Goal: Task Accomplishment & Management: Complete application form

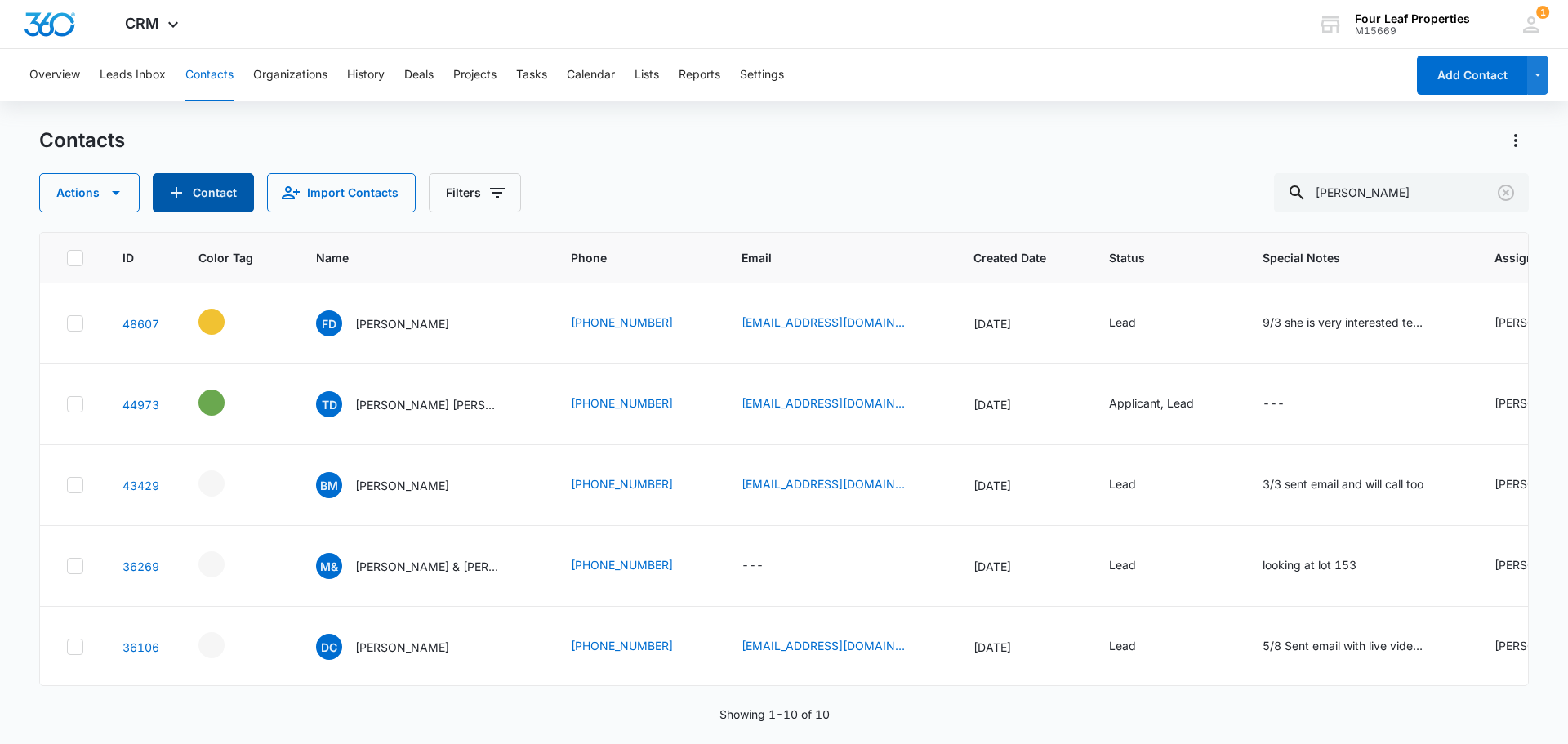
click at [220, 199] on button "Contact" at bounding box center [203, 193] width 101 height 39
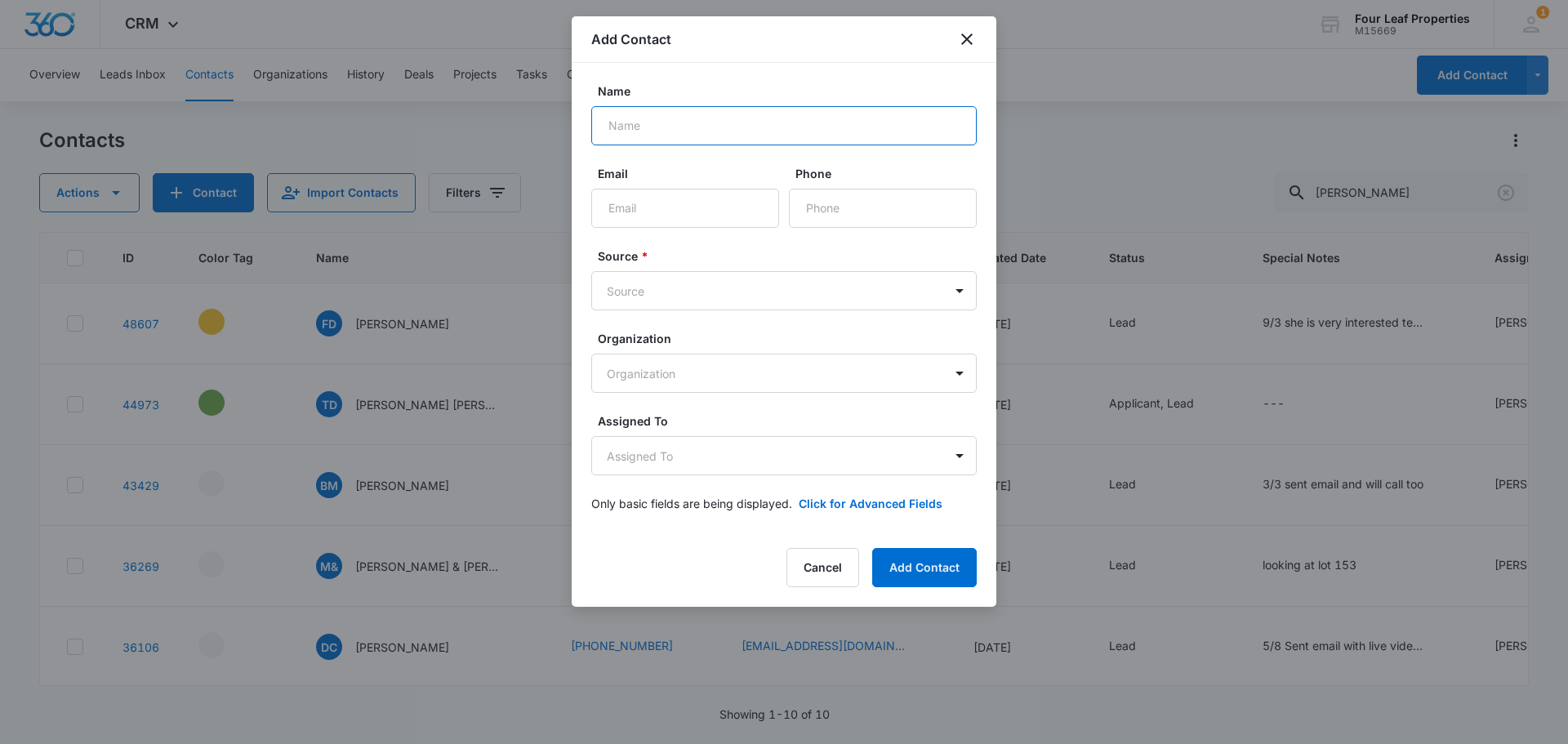
click at [663, 131] on input "Name" at bounding box center [784, 125] width 385 height 39
click at [961, 35] on icon "close" at bounding box center [968, 39] width 20 height 20
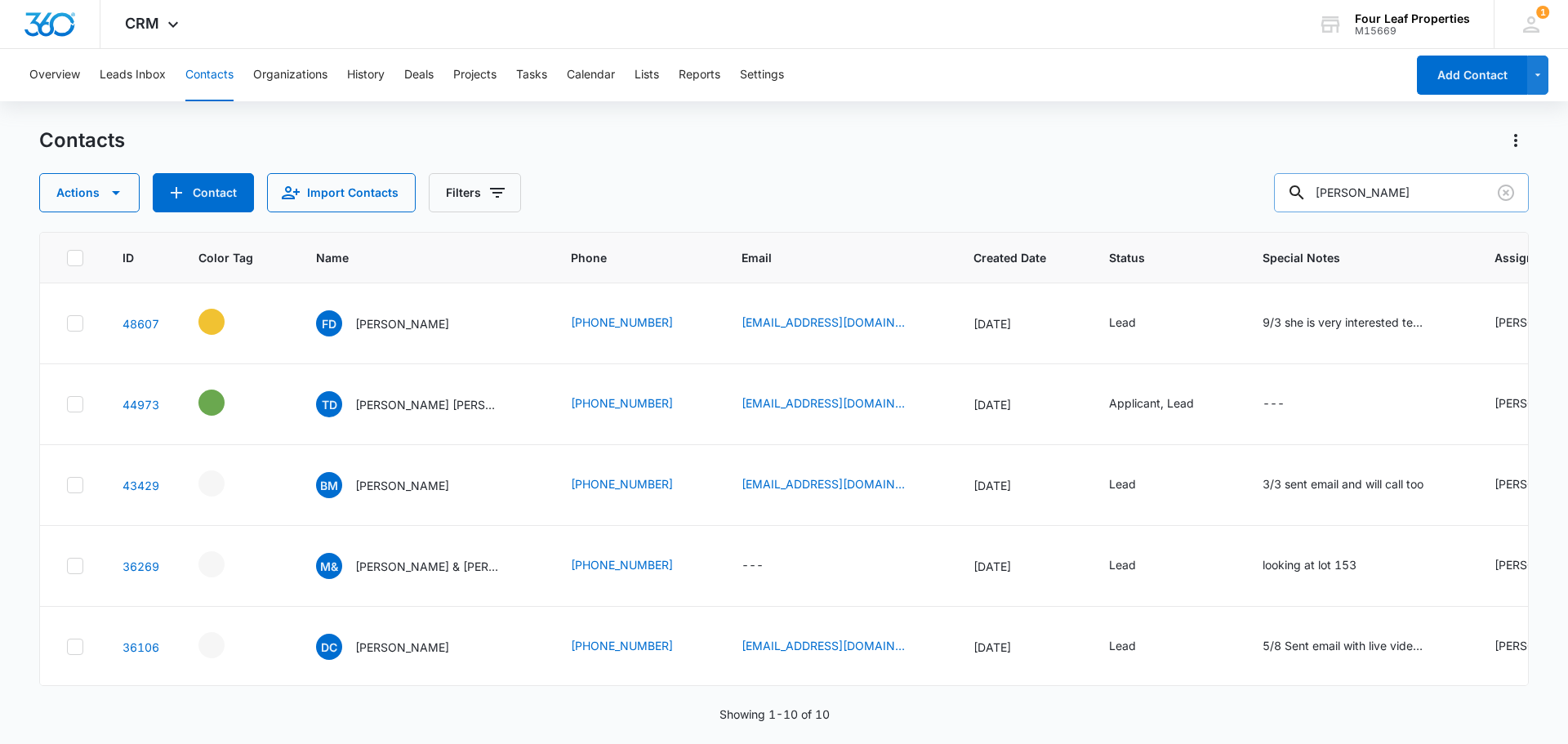
click at [1435, 202] on input "[PERSON_NAME]" at bounding box center [1402, 193] width 255 height 39
click at [1518, 198] on button "Clear" at bounding box center [1506, 193] width 26 height 26
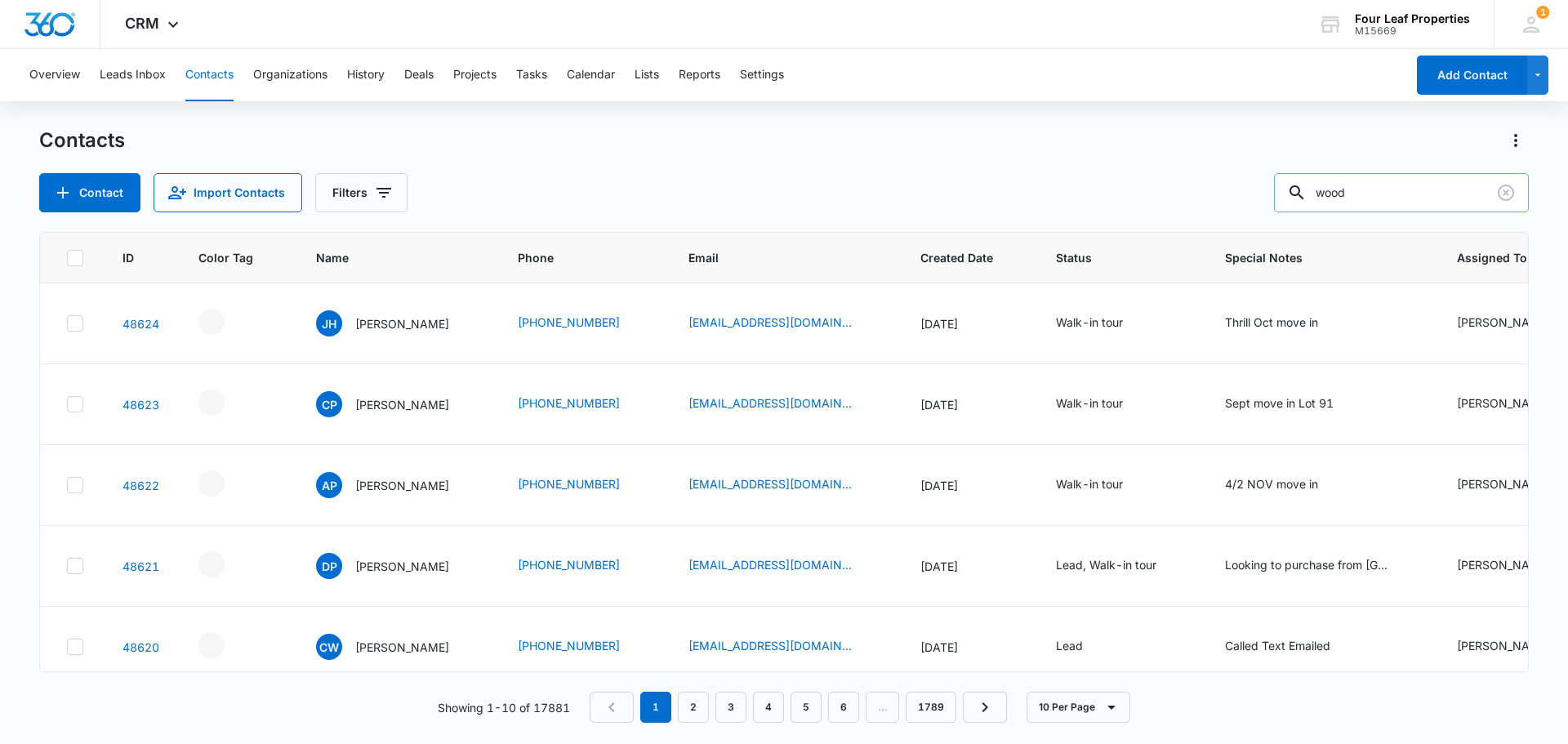
type input "wood"
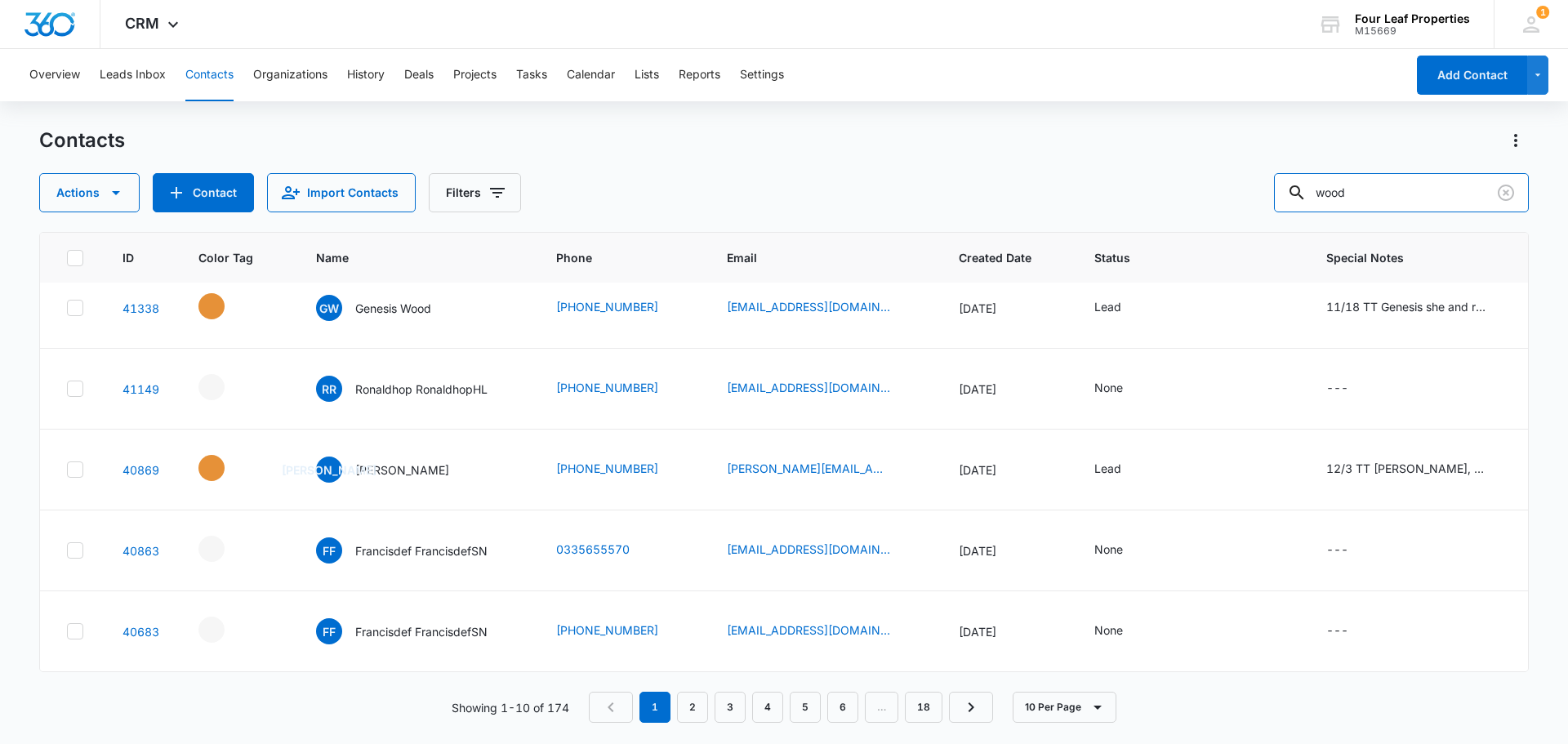
scroll to position [432, 0]
click at [205, 203] on button "Contact" at bounding box center [203, 193] width 101 height 39
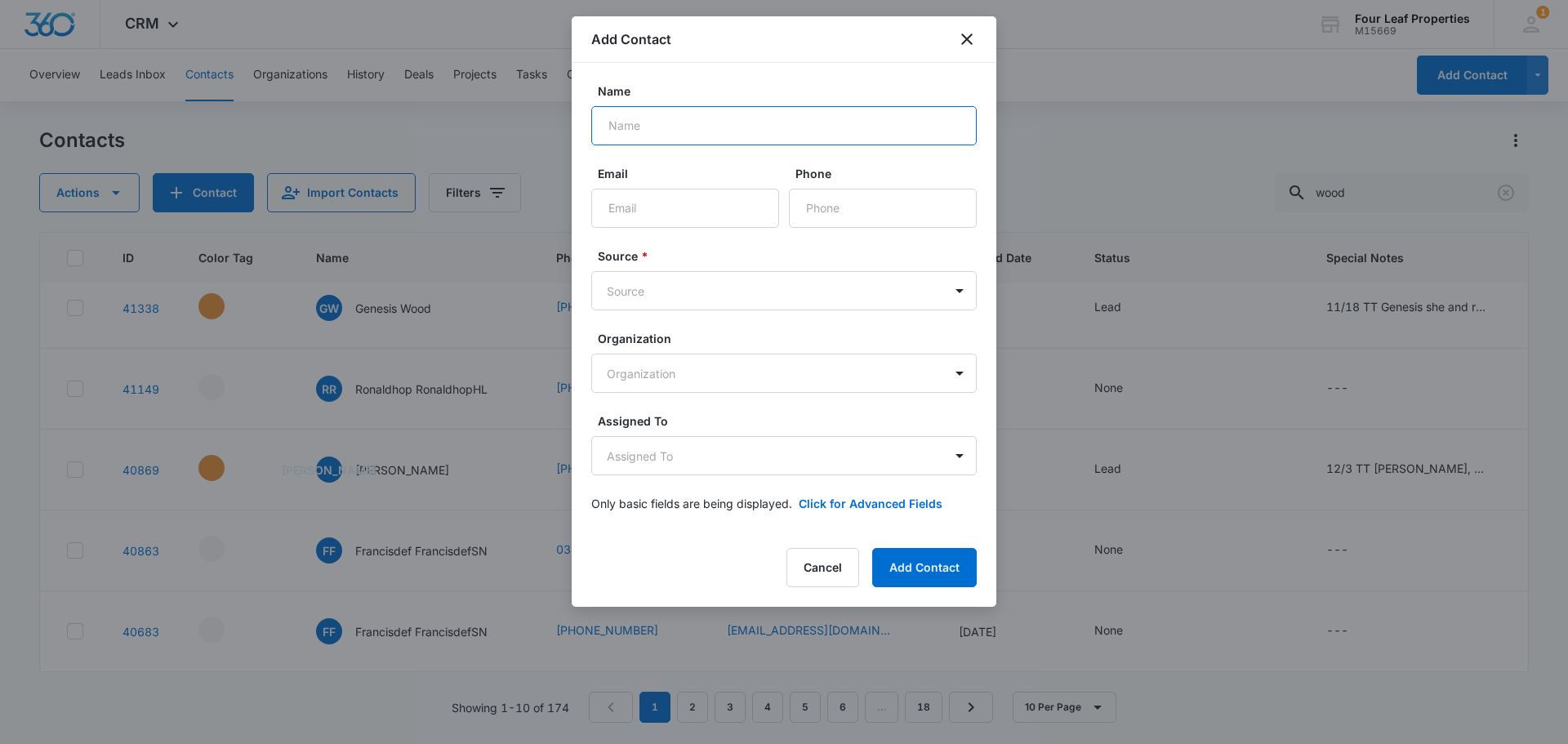
click at [626, 128] on input "Name" at bounding box center [784, 125] width 385 height 39
type input "[PERSON_NAME]"
click at [633, 220] on input "Email" at bounding box center [685, 208] width 188 height 39
type input "9037077528"
click at [849, 212] on input "Phone" at bounding box center [883, 208] width 188 height 39
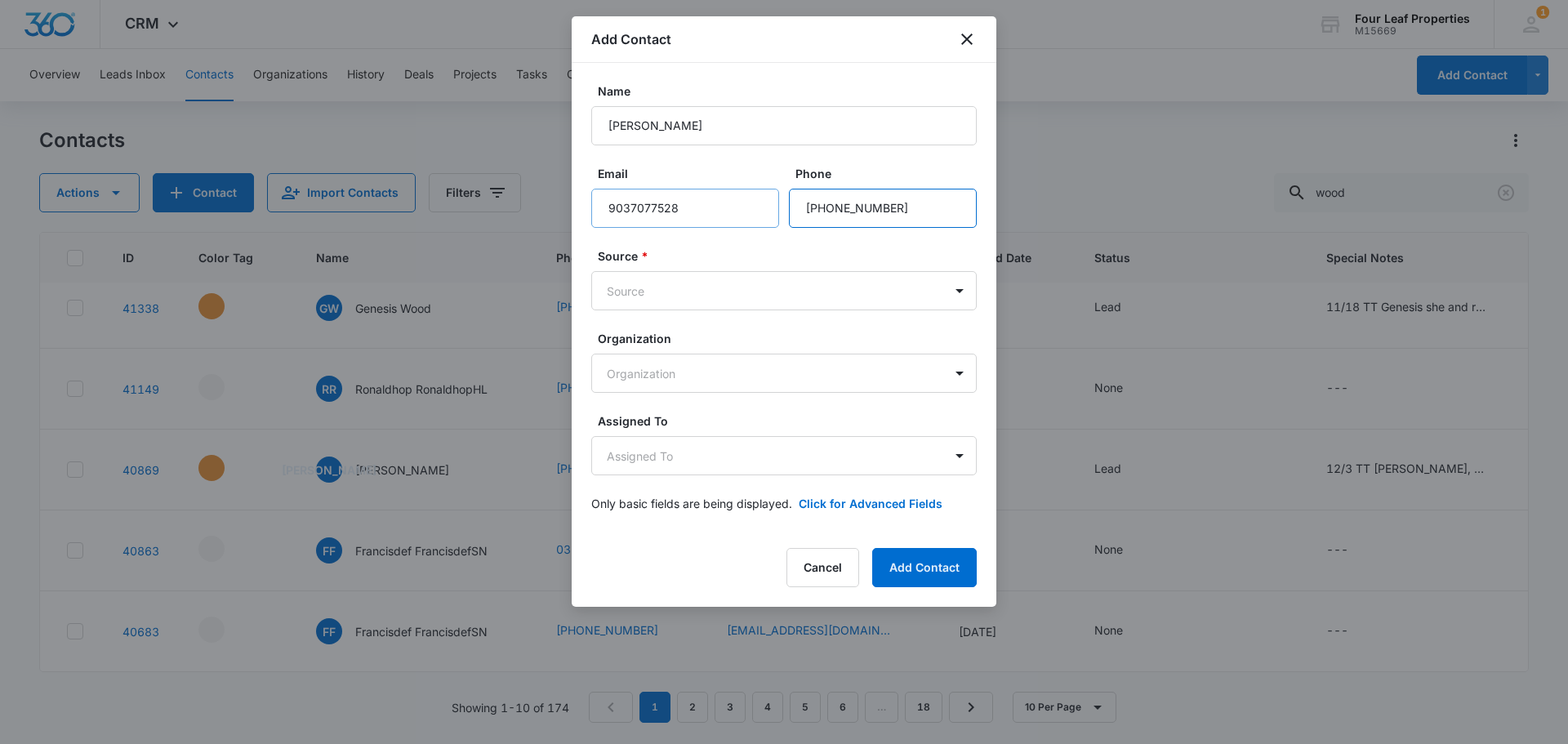
type input "[PHONE_NUMBER]"
drag, startPoint x: 726, startPoint y: 196, endPoint x: 533, endPoint y: 216, distance: 194.0
click at [533, 216] on body "CRM Apps Reputation Websites Forms CRM Email Social Shop Payments POS Content A…" at bounding box center [784, 372] width 1568 height 744
type input "[EMAIL_ADDRESS][DOMAIN_NAME]"
click at [615, 293] on body "CRM Apps Reputation Websites Forms CRM Email Social Shop Payments POS Content A…" at bounding box center [784, 372] width 1568 height 744
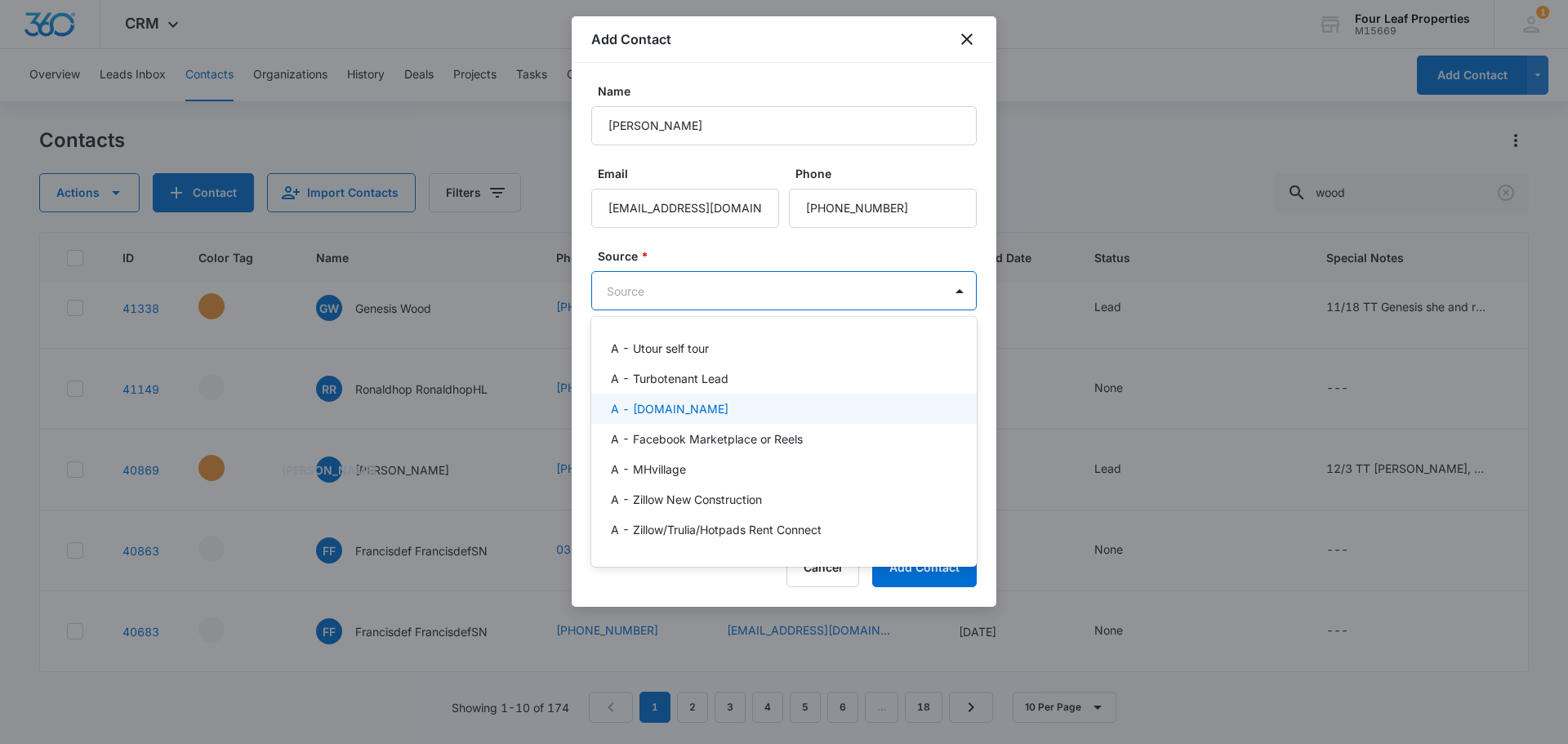
click at [641, 395] on div "A - [DOMAIN_NAME]" at bounding box center [784, 408] width 385 height 30
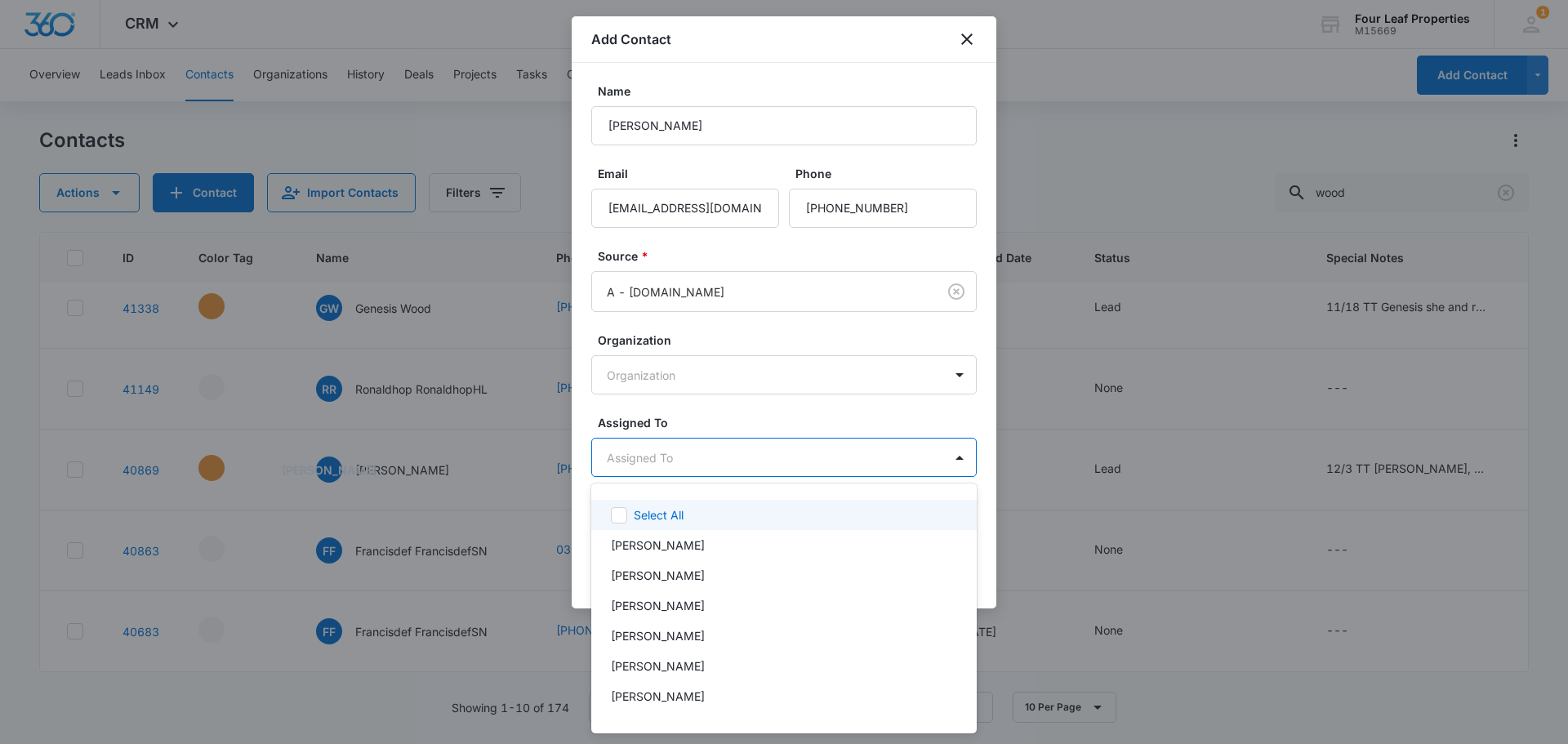
click at [734, 455] on body "CRM Apps Reputation Websites Forms CRM Email Social Shop Payments POS Content A…" at bounding box center [784, 372] width 1568 height 744
type input "ele"
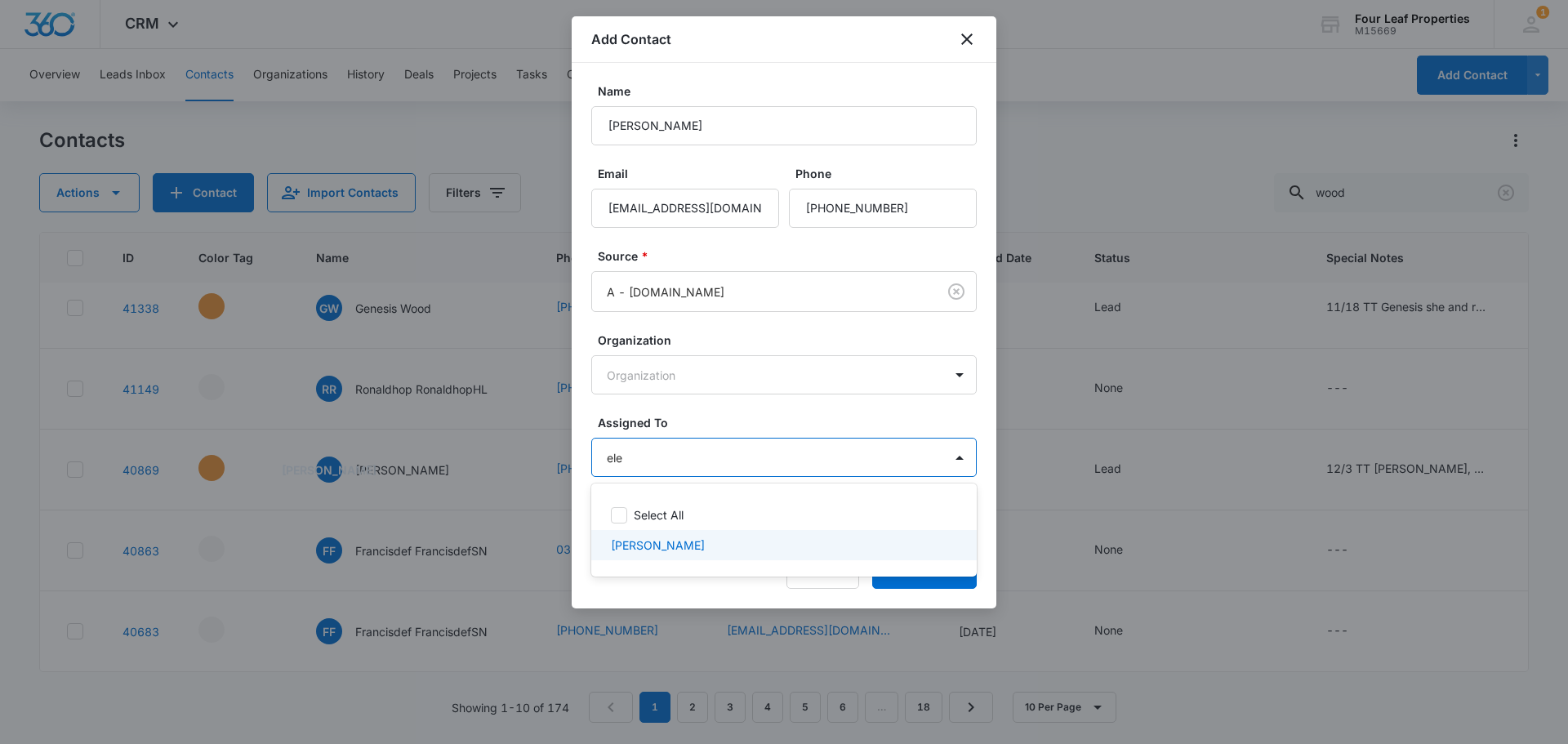
click at [660, 539] on p "[PERSON_NAME]" at bounding box center [658, 545] width 94 height 17
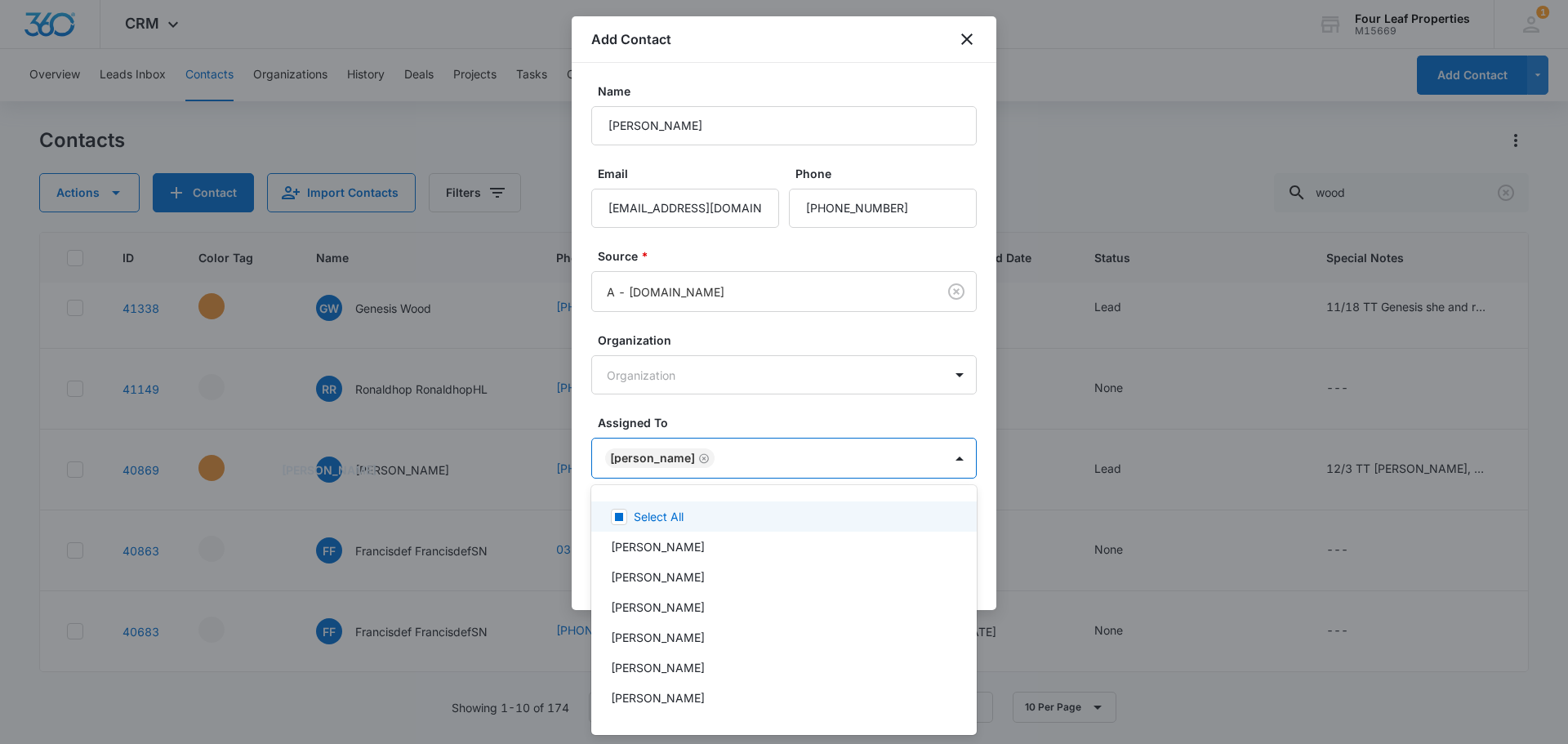
click at [757, 421] on div at bounding box center [784, 372] width 1568 height 744
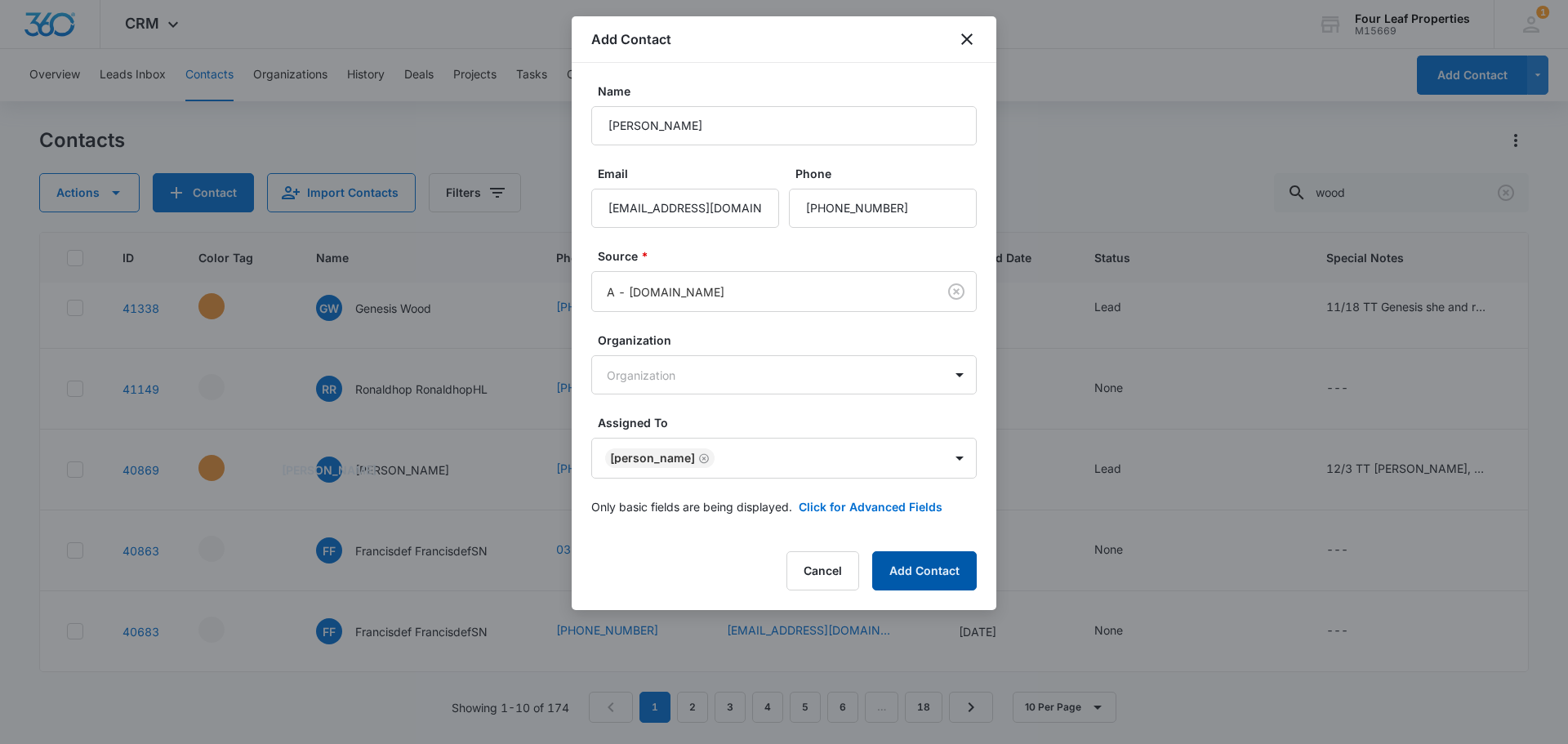
click at [949, 579] on button "Add Contact" at bounding box center [924, 570] width 104 height 39
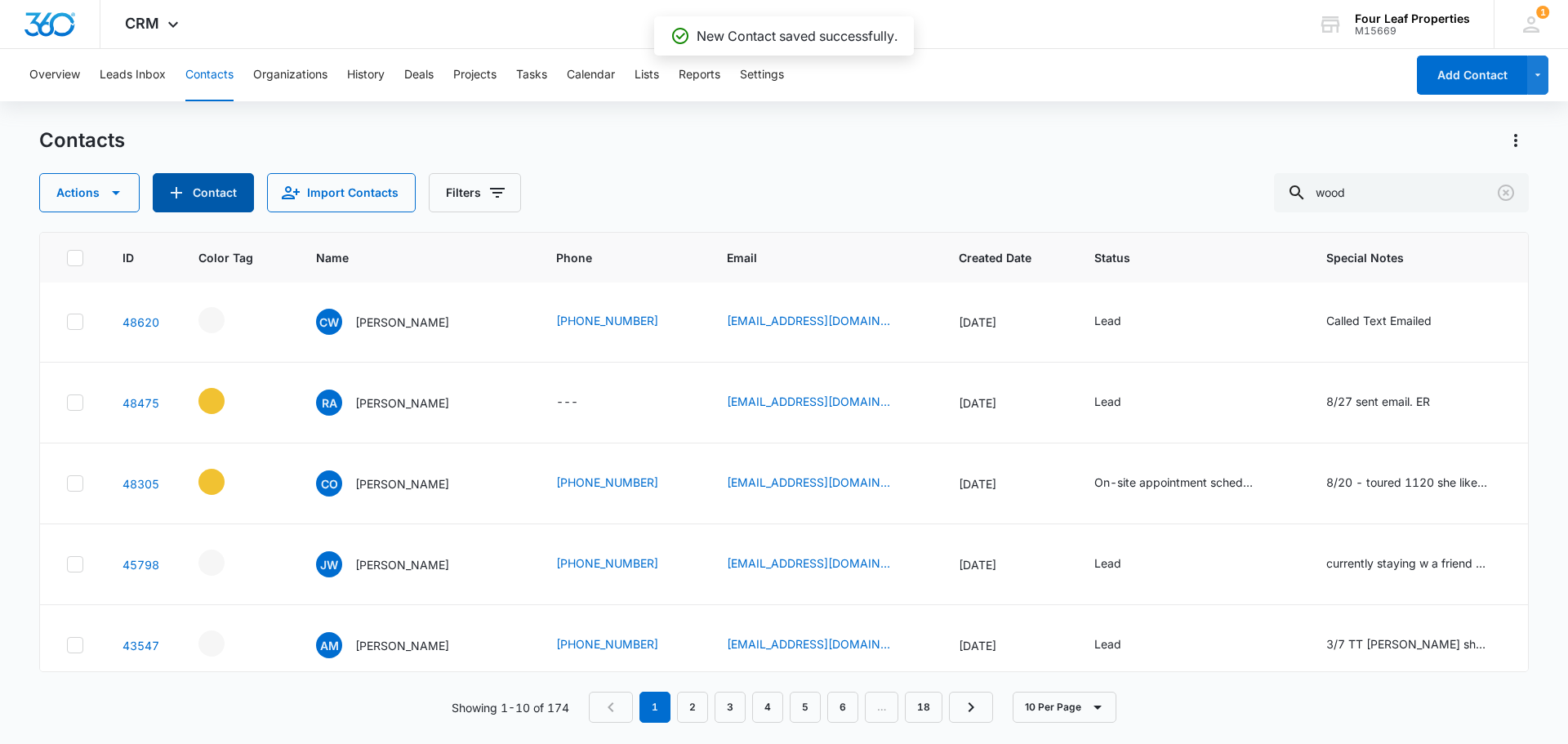
scroll to position [0, 0]
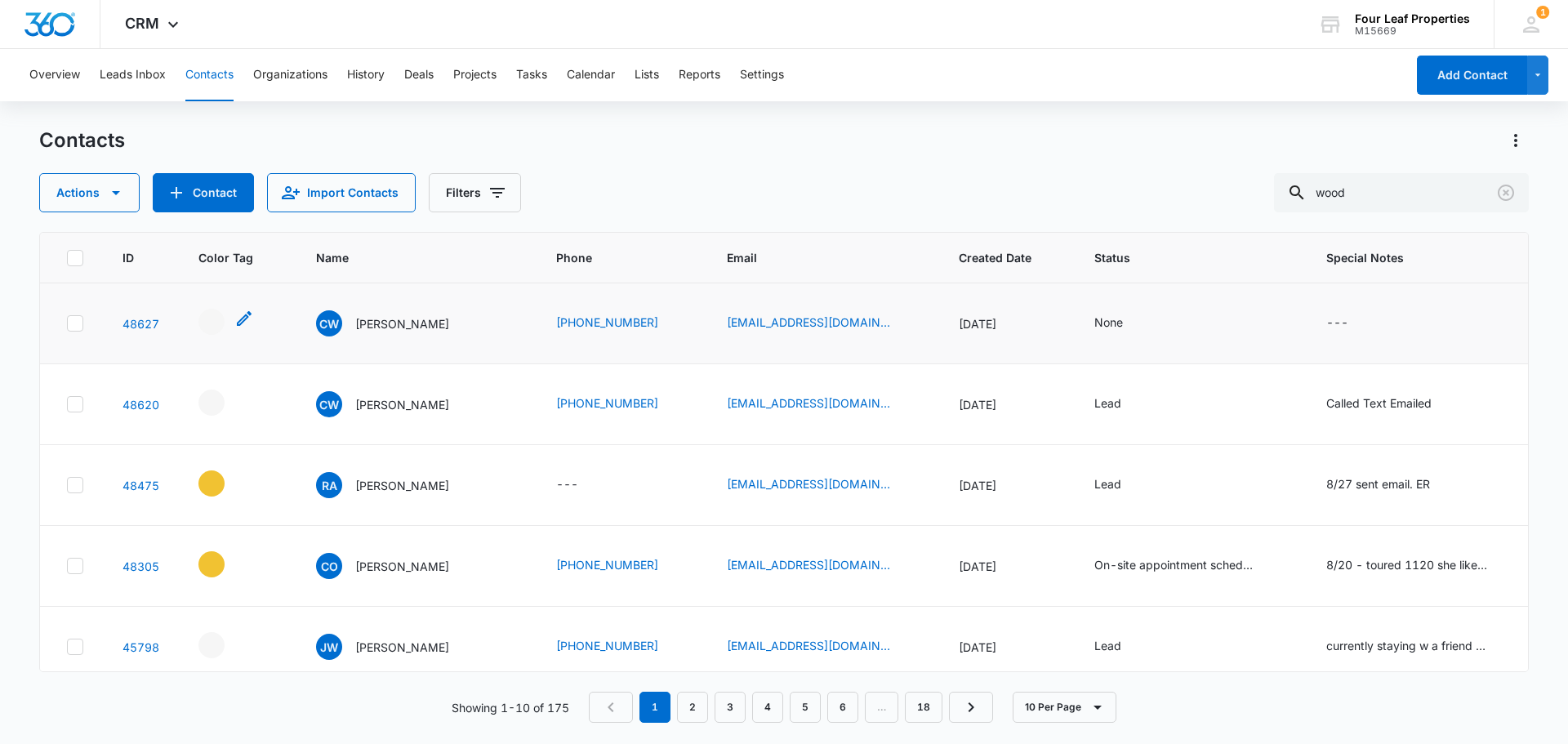
click at [239, 309] on icon "- - Select to Edit Field" at bounding box center [244, 319] width 20 height 20
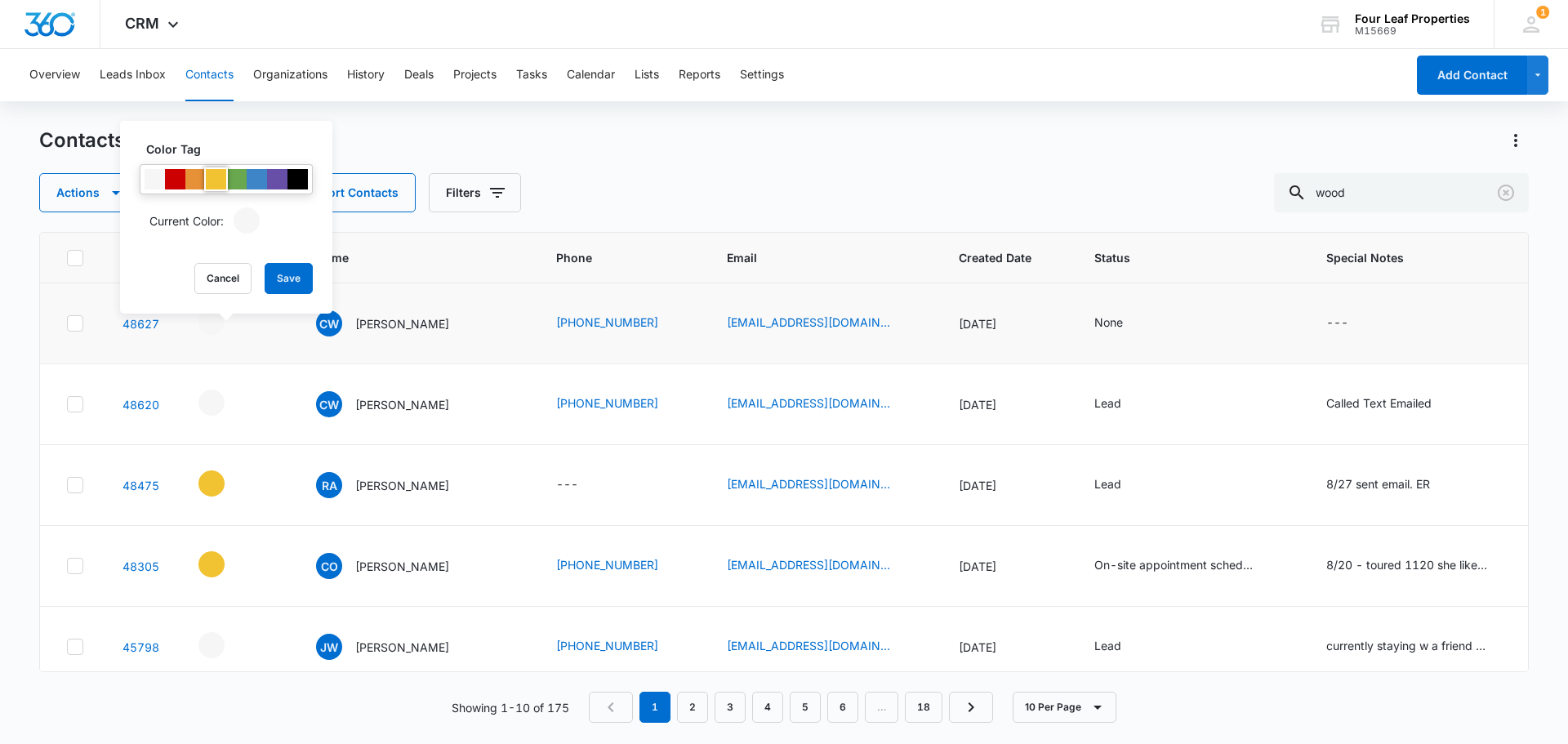
click at [212, 179] on div at bounding box center [216, 179] width 20 height 20
click at [290, 275] on button "Save" at bounding box center [288, 279] width 48 height 31
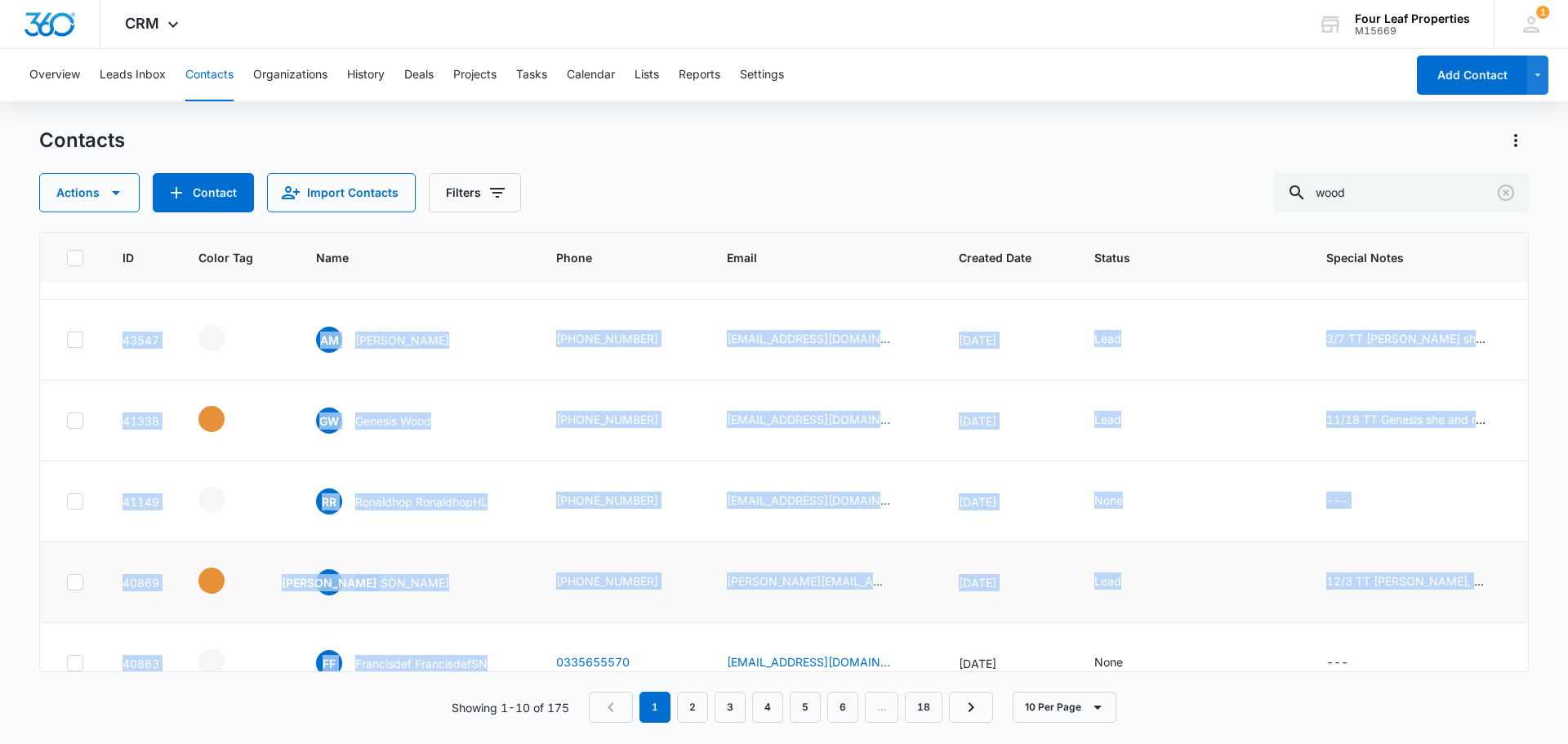
scroll to position [432, 0]
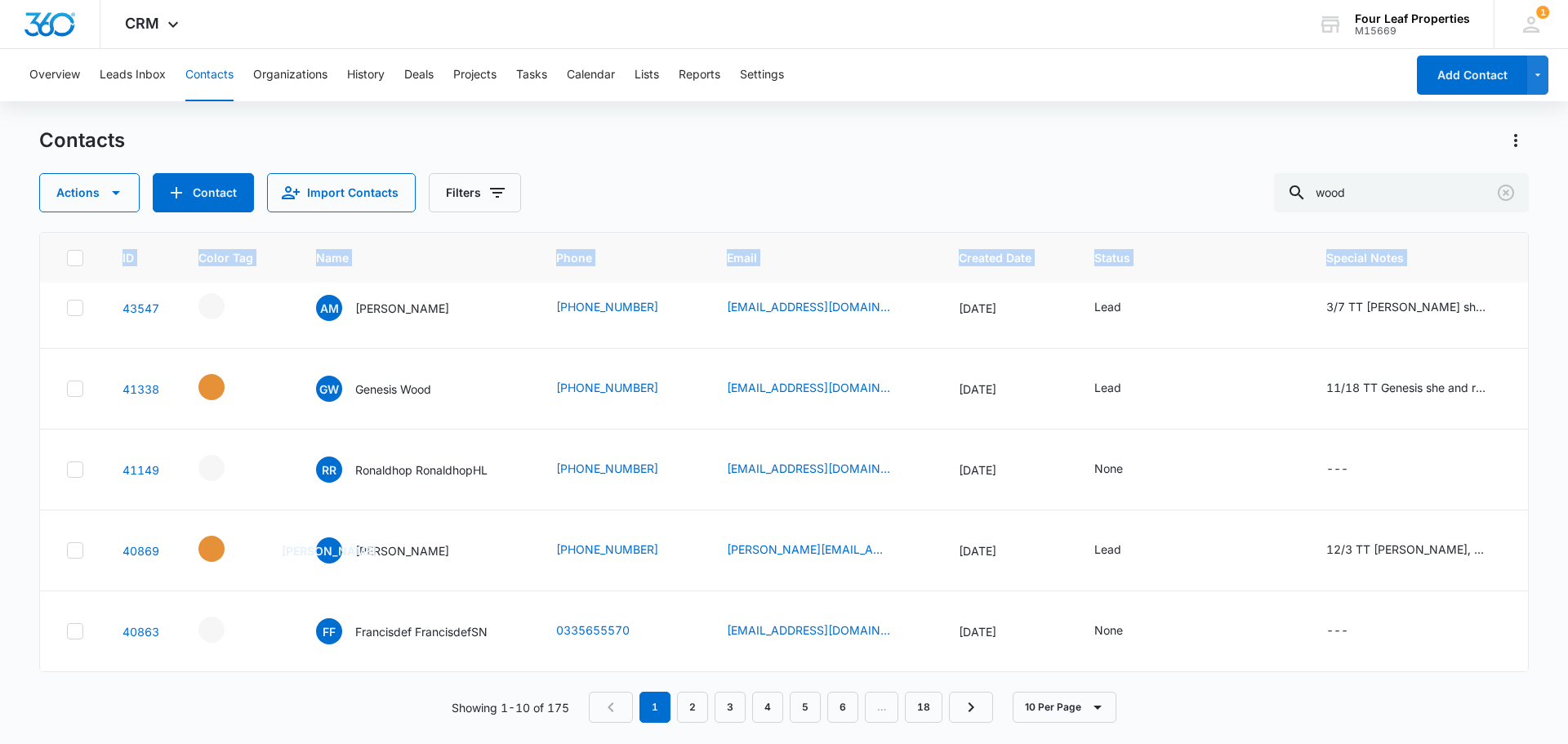
drag, startPoint x: 392, startPoint y: 659, endPoint x: 352, endPoint y: 661, distance: 40.0
click at [383, 664] on div "ID Color Tag Name Phone Email Created Date Status Special Notes Assigned To Typ…" at bounding box center [784, 451] width 1490 height 441
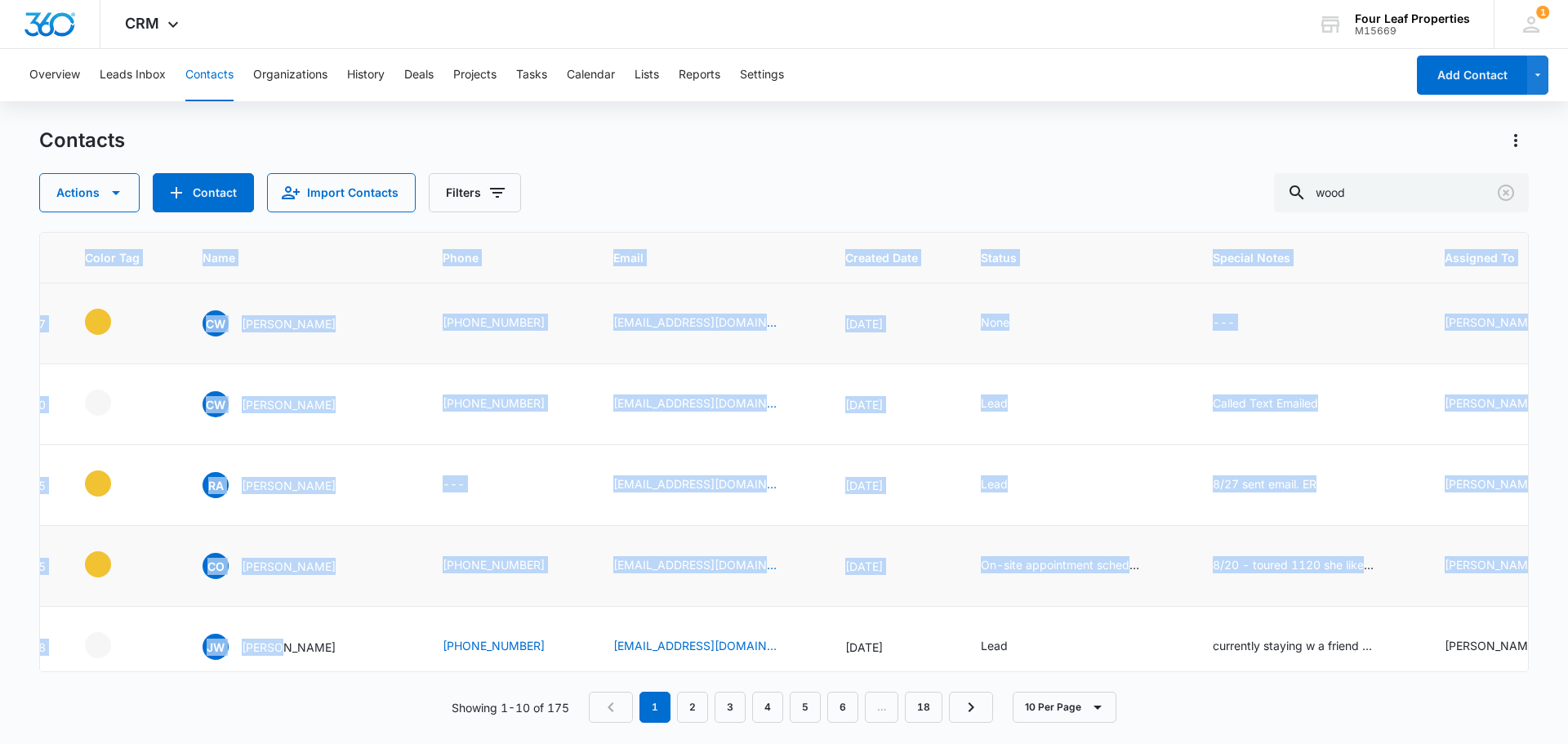
scroll to position [0, 119]
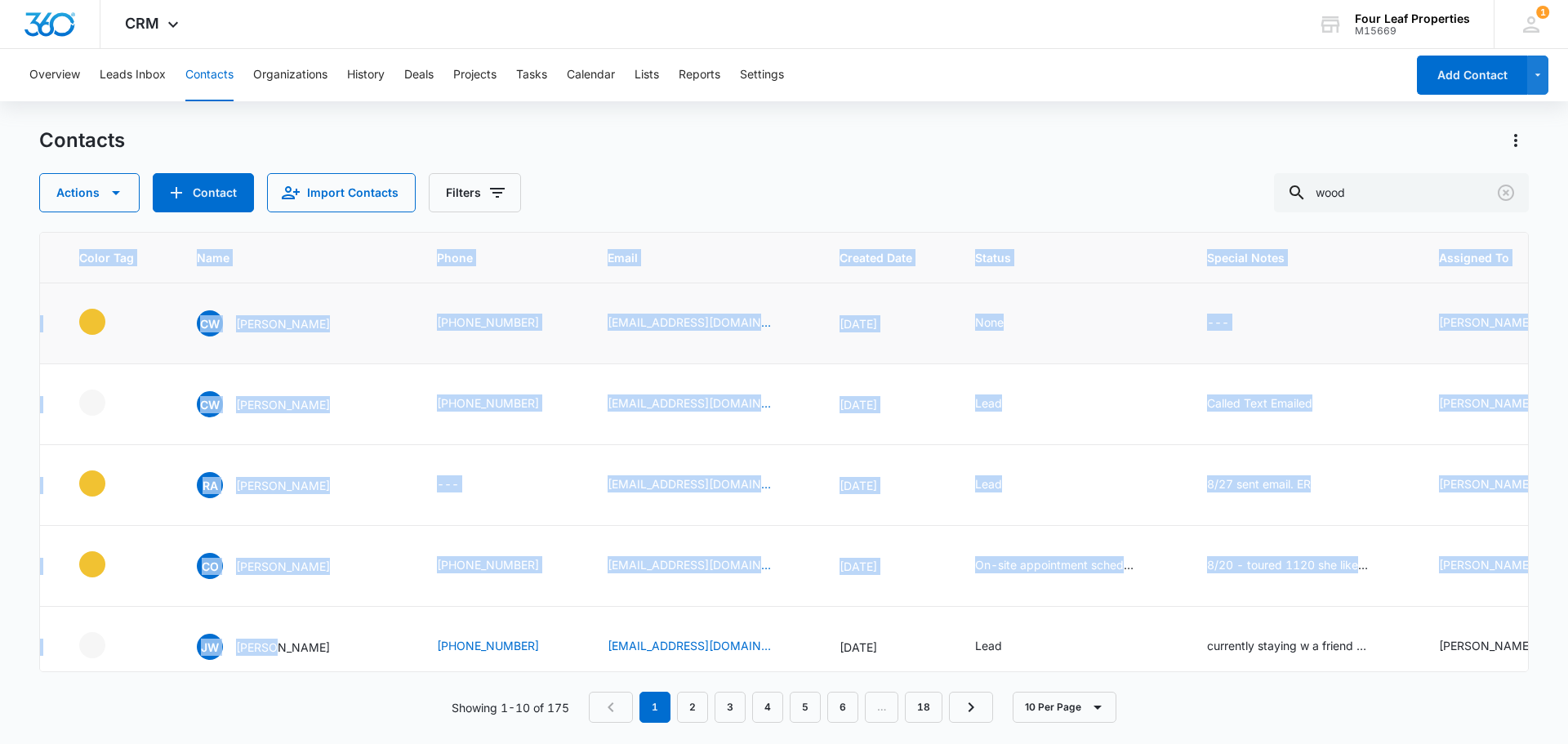
click at [1088, 303] on td "None" at bounding box center [1071, 323] width 232 height 81
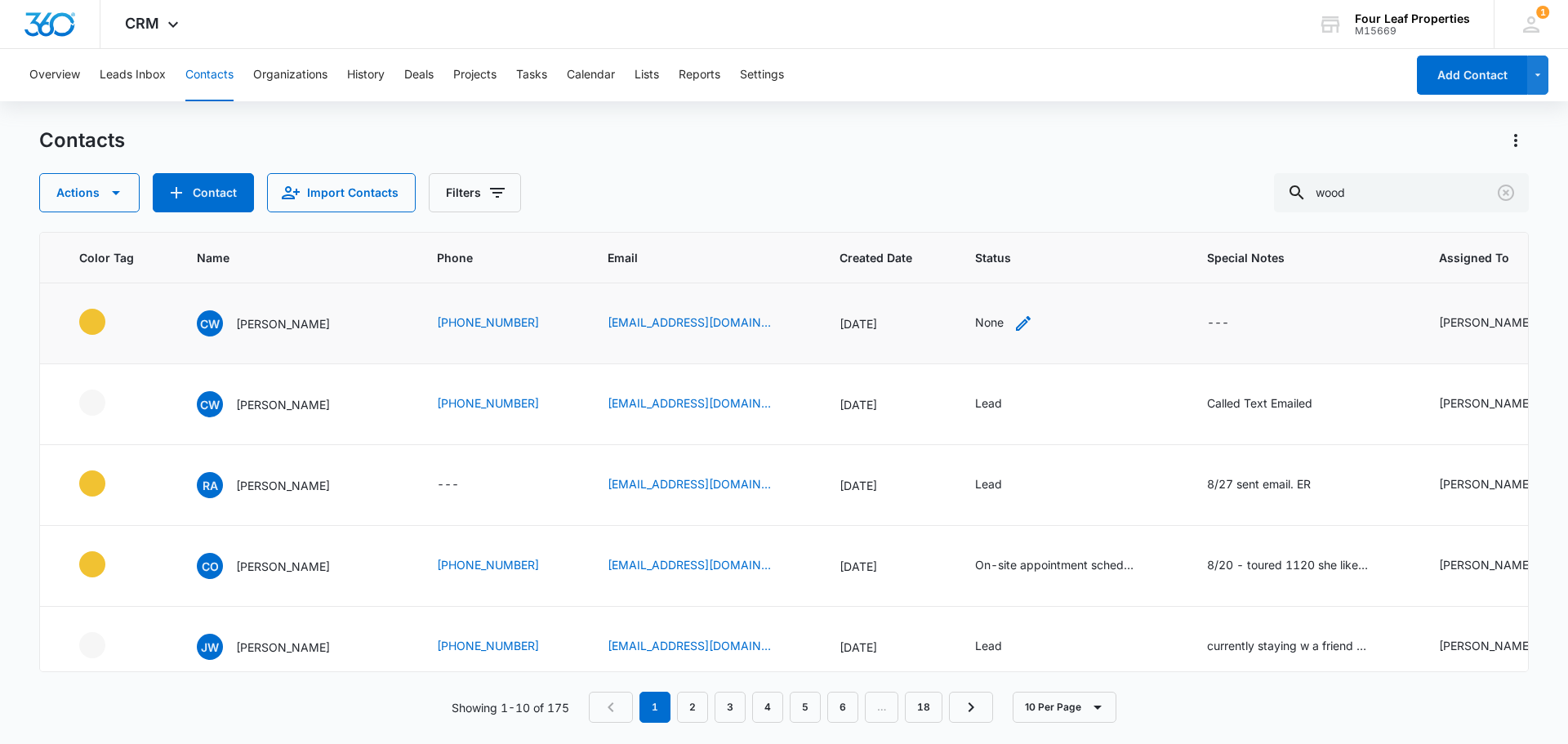
click at [1014, 316] on icon "Status - None - Select to Edit Field" at bounding box center [1024, 323] width 20 height 20
click at [1050, 227] on div at bounding box center [1053, 219] width 26 height 26
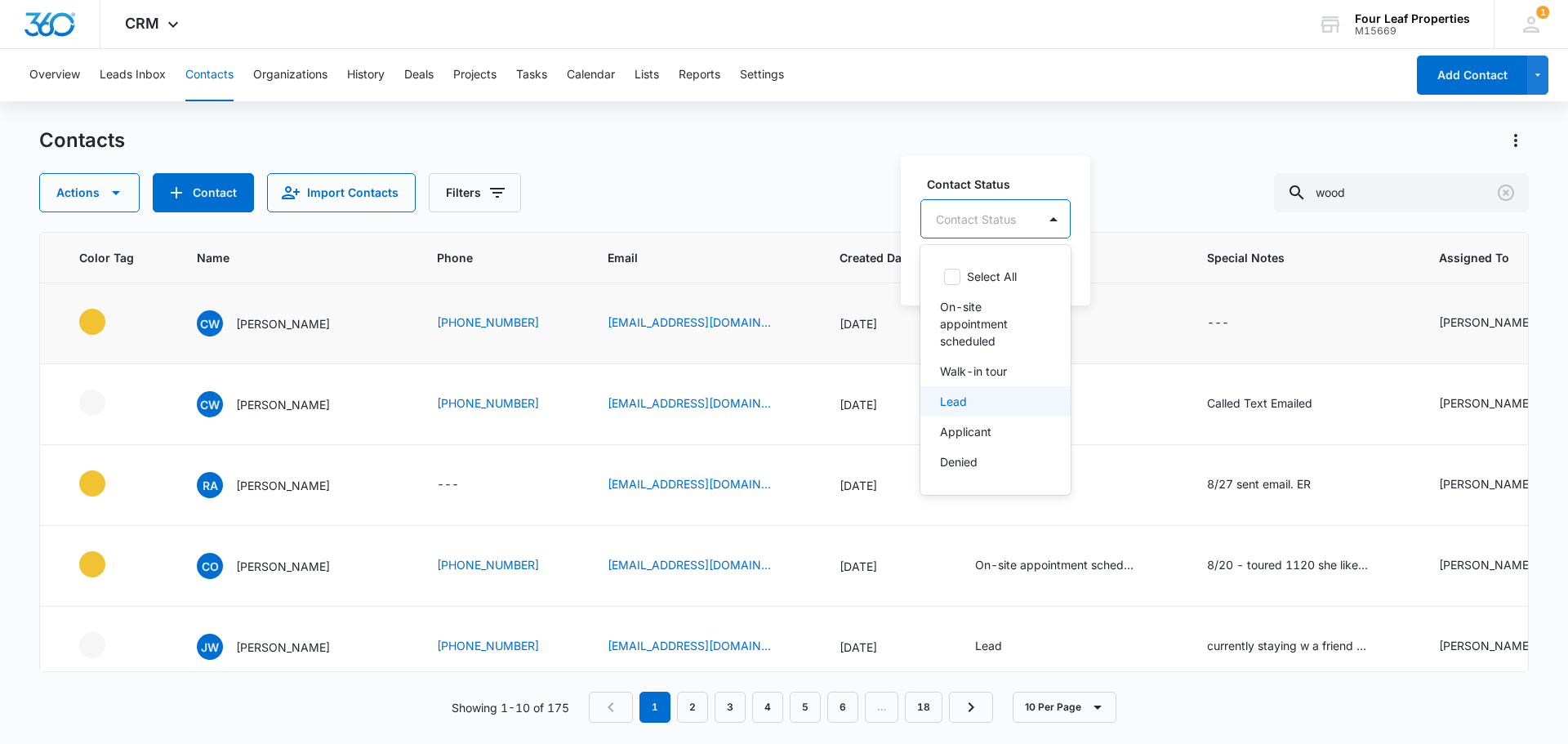
click at [984, 391] on div "Lead" at bounding box center [995, 401] width 150 height 30
click at [1011, 165] on div "Contact Status option Lead, selected. 8 results available. Use Up and Down to c…" at bounding box center [983, 230] width 164 height 151
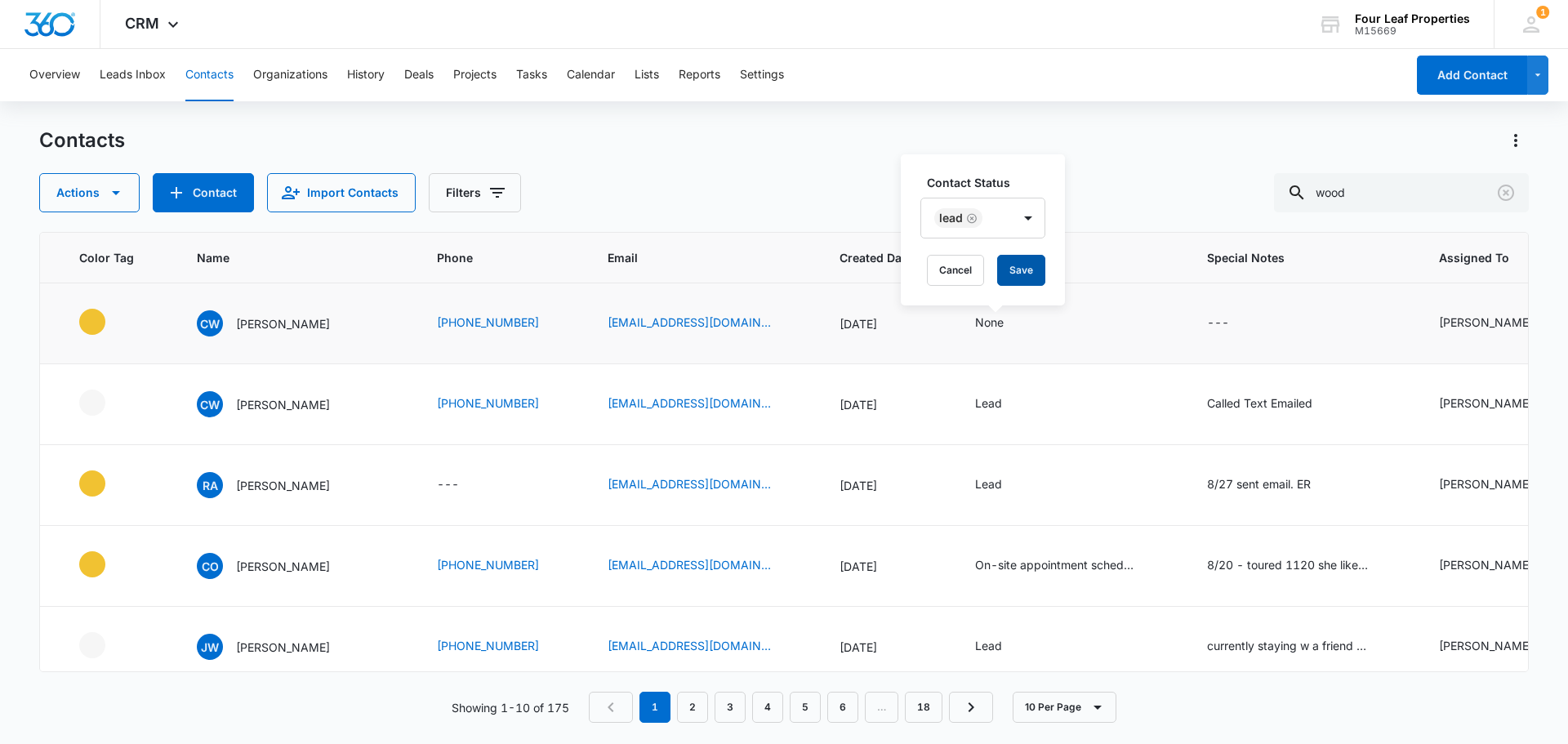
click at [1009, 270] on button "Save" at bounding box center [1021, 271] width 48 height 31
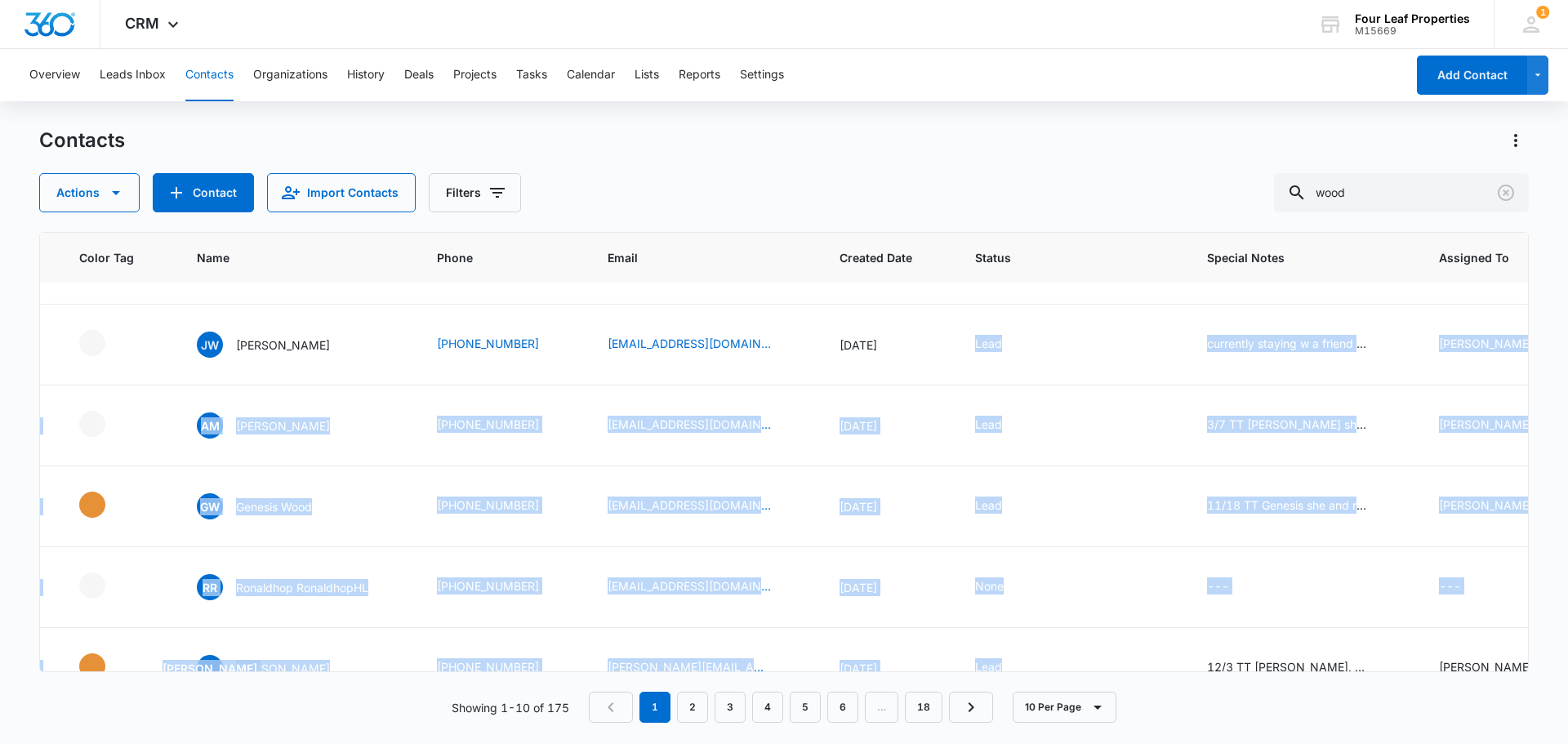
scroll to position [432, 119]
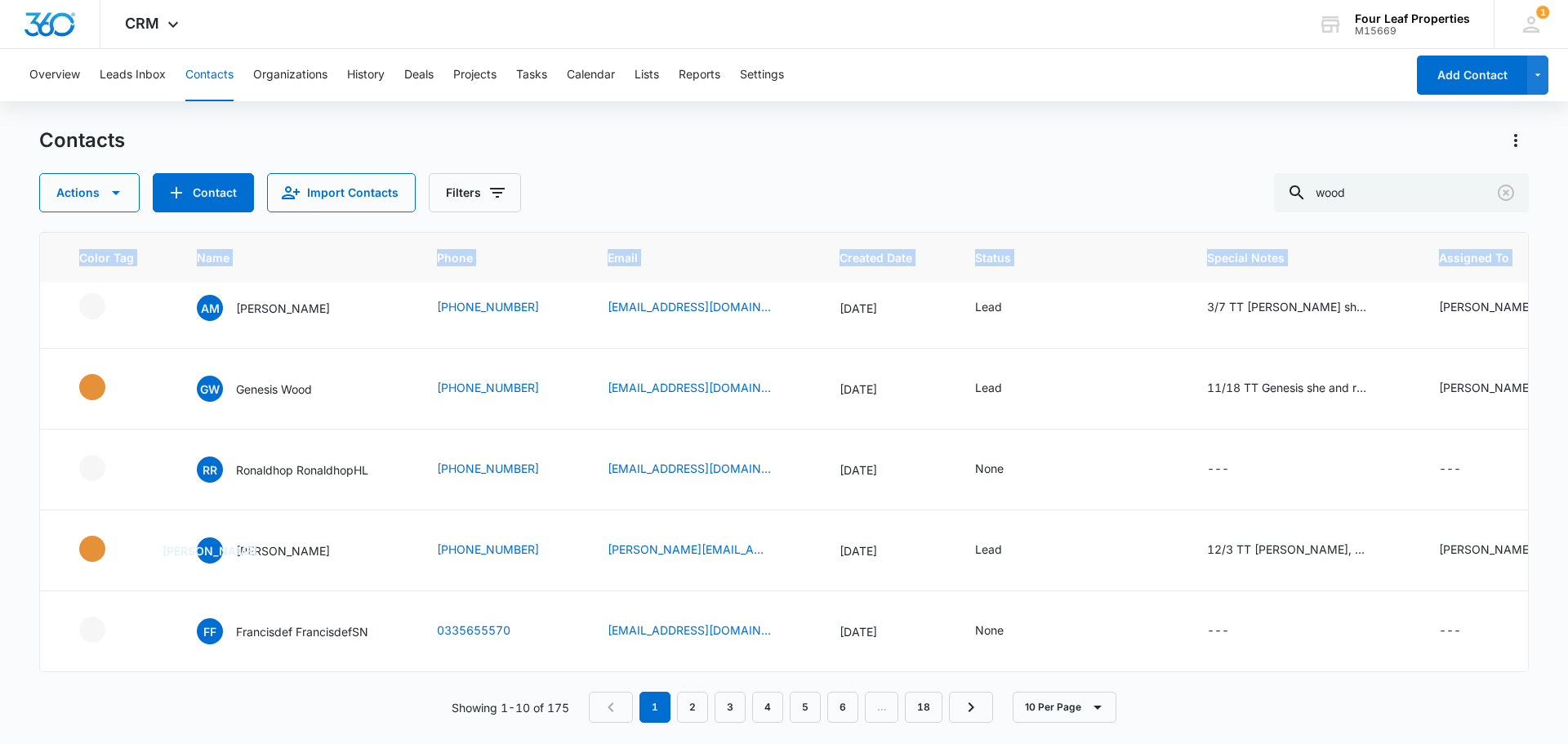
drag, startPoint x: 948, startPoint y: 671, endPoint x: 1051, endPoint y: 665, distance: 103.2
click at [1051, 665] on div "ID Color Tag Name Phone Email Created Date Status Special Notes Assigned To Typ…" at bounding box center [784, 451] width 1490 height 441
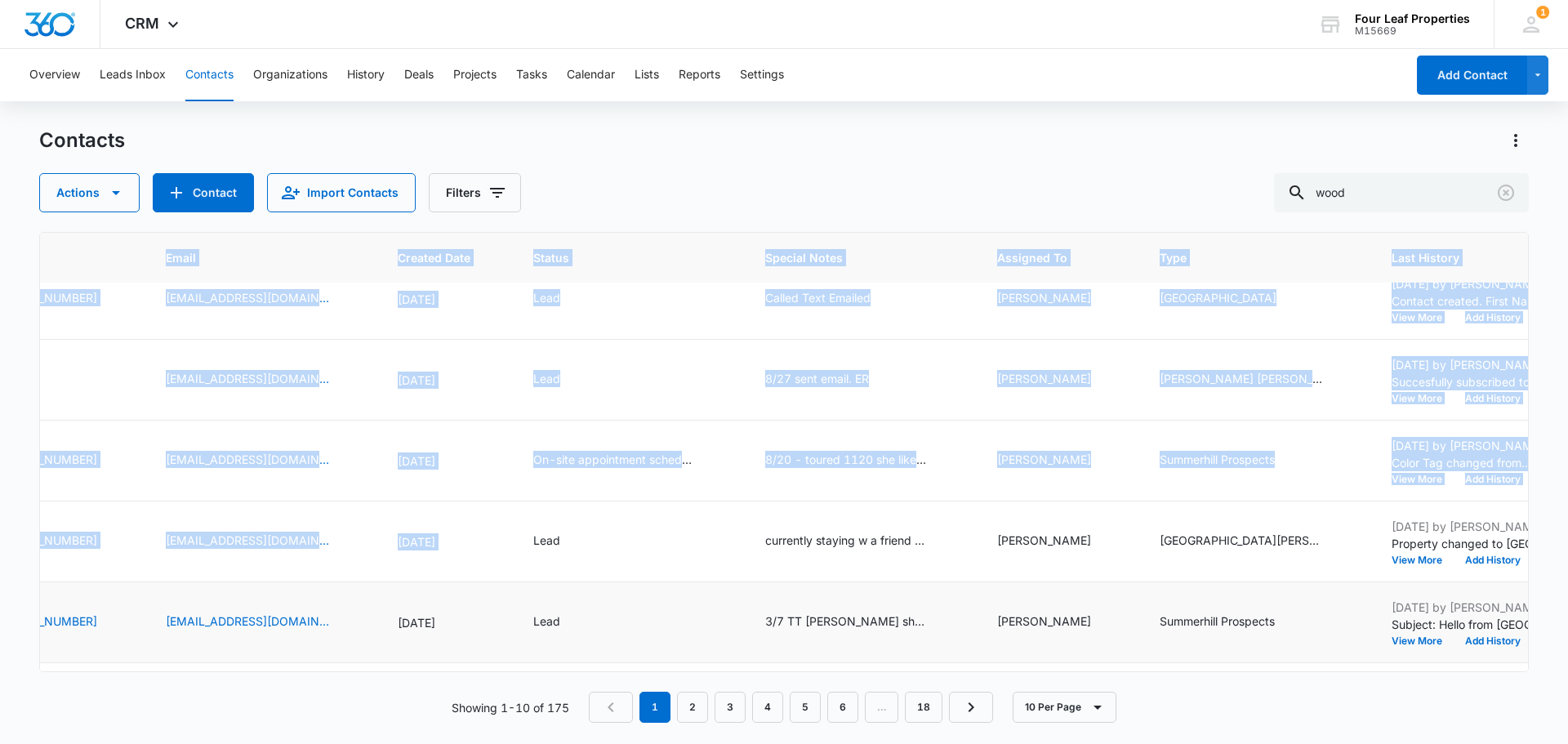
scroll to position [0, 561]
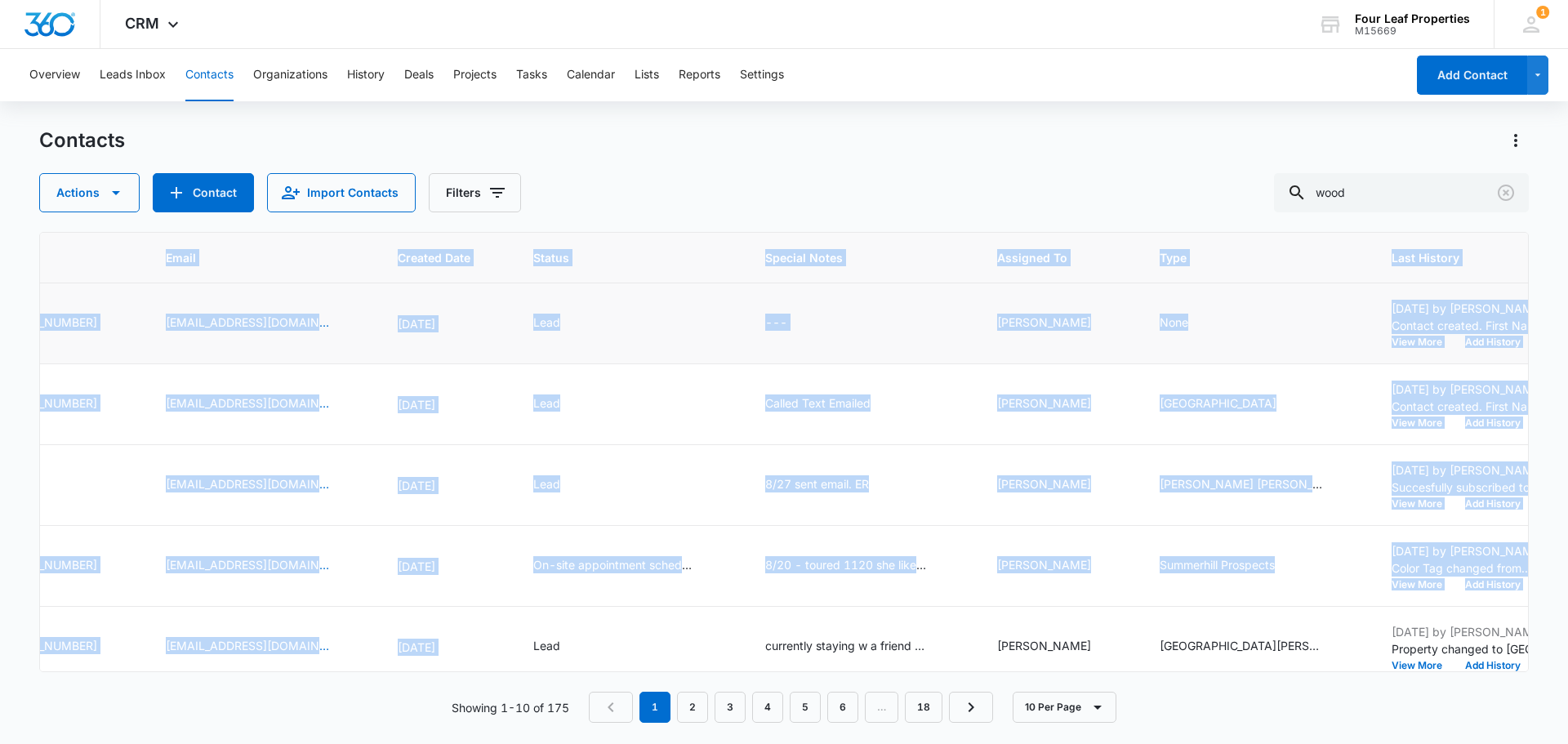
click at [883, 322] on div "---" at bounding box center [861, 323] width 193 height 20
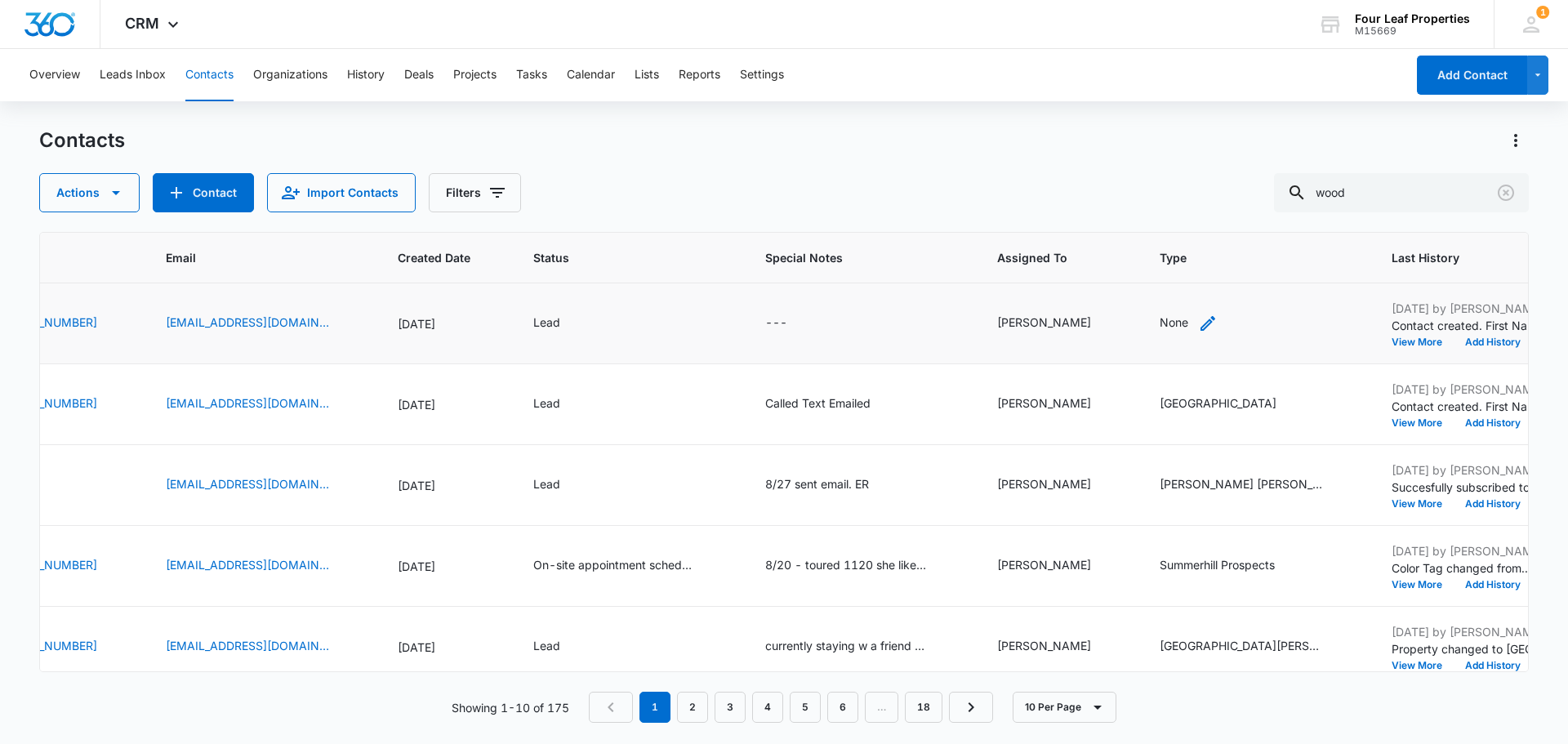
click at [1176, 315] on div "None" at bounding box center [1174, 322] width 28 height 17
click at [1166, 213] on div at bounding box center [1177, 219] width 73 height 20
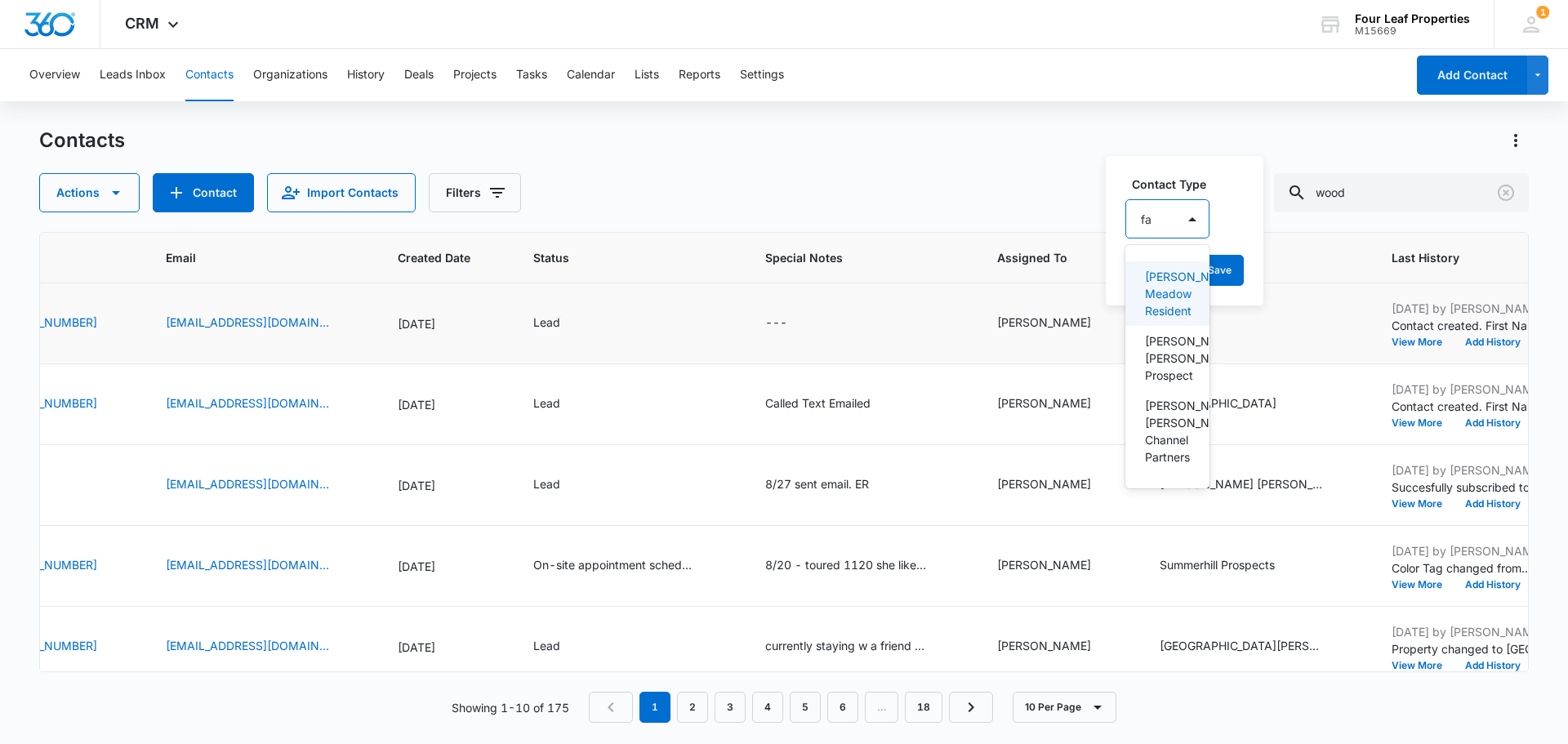
type input "fan"
click at [1186, 368] on p "[PERSON_NAME] [PERSON_NAME] Prospect" at bounding box center [1169, 358] width 48 height 52
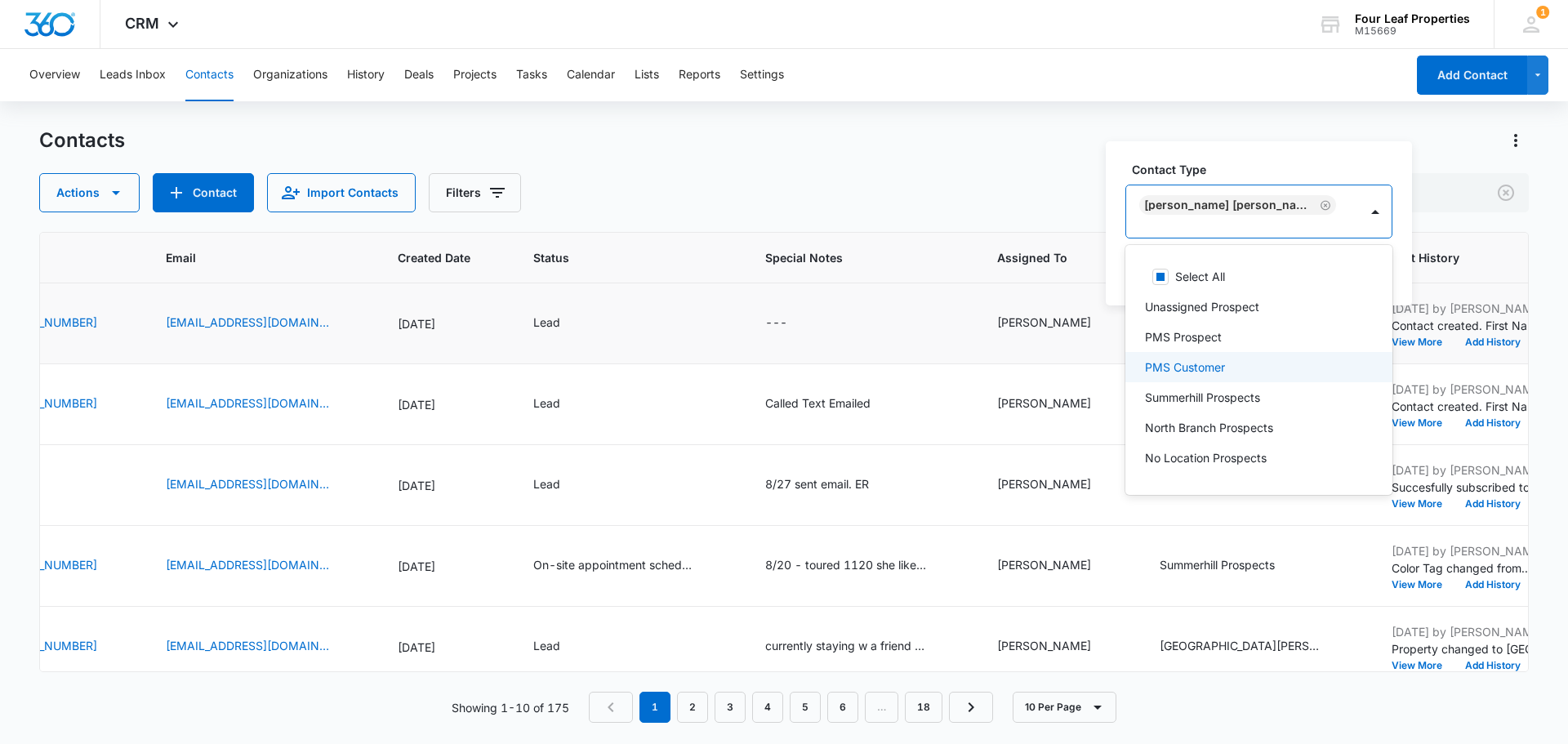
click at [1250, 166] on div "Contact Type option [PERSON_NAME][GEOGRAPHIC_DATA][PERSON_NAME], selected. 30 r…" at bounding box center [1258, 223] width 306 height 164
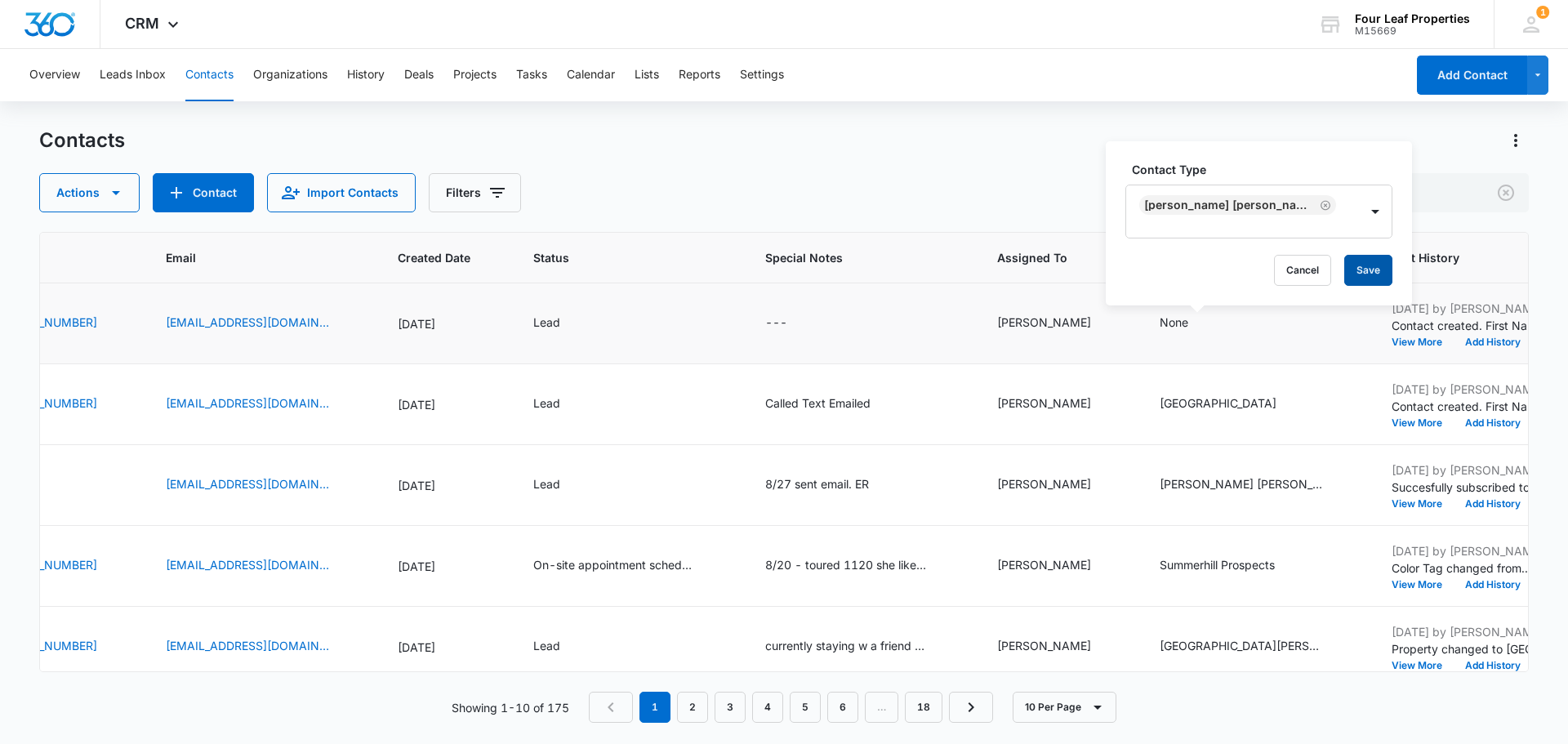
click at [1352, 264] on button "Save" at bounding box center [1368, 271] width 48 height 31
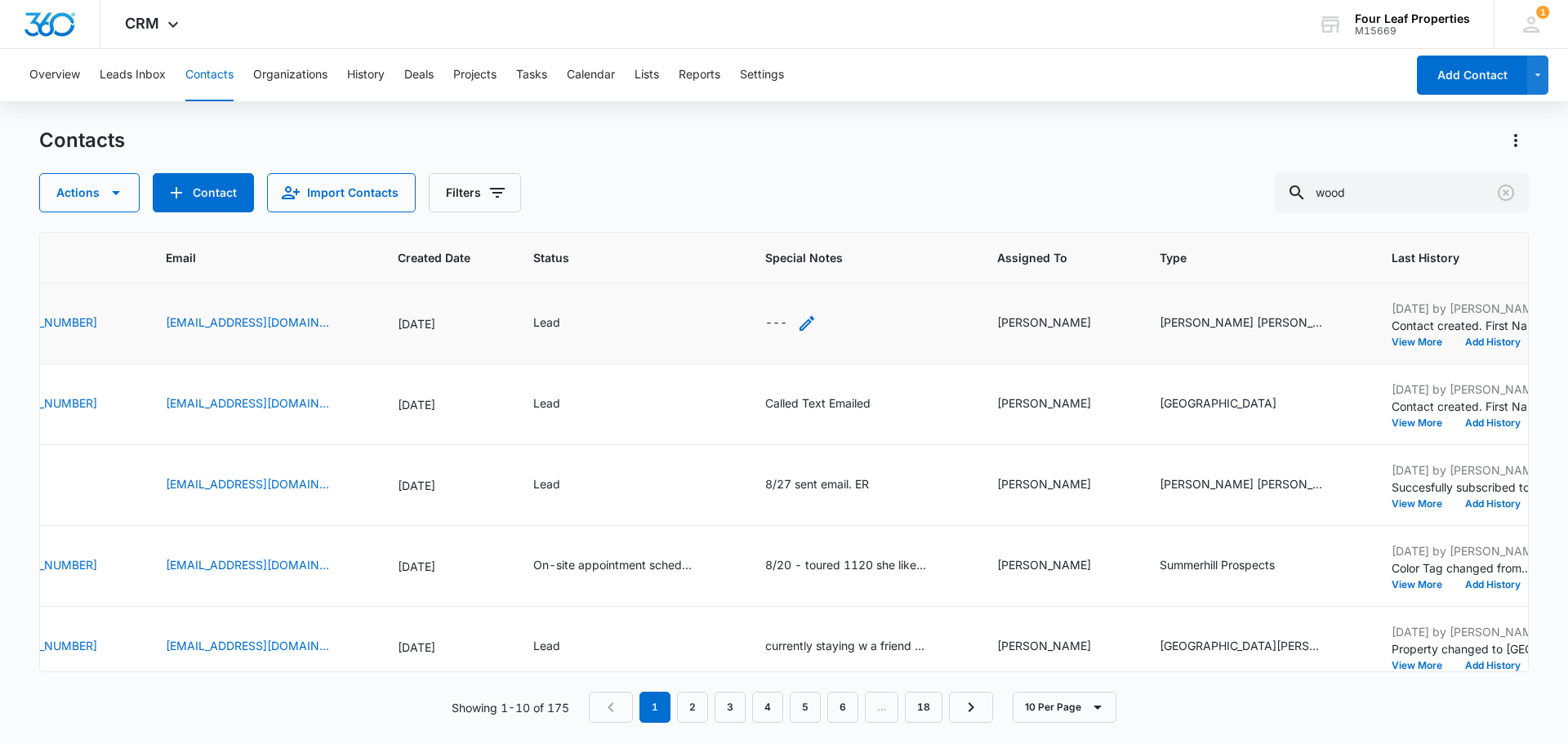
click at [798, 321] on icon "Special Notes - - Select to Edit Field" at bounding box center [808, 323] width 20 height 20
click at [740, 169] on textarea "Special Notes" at bounding box center [789, 192] width 194 height 93
type textarea "8/3 called LVM sent email. ER"
click at [842, 270] on button "Save" at bounding box center [862, 271] width 48 height 31
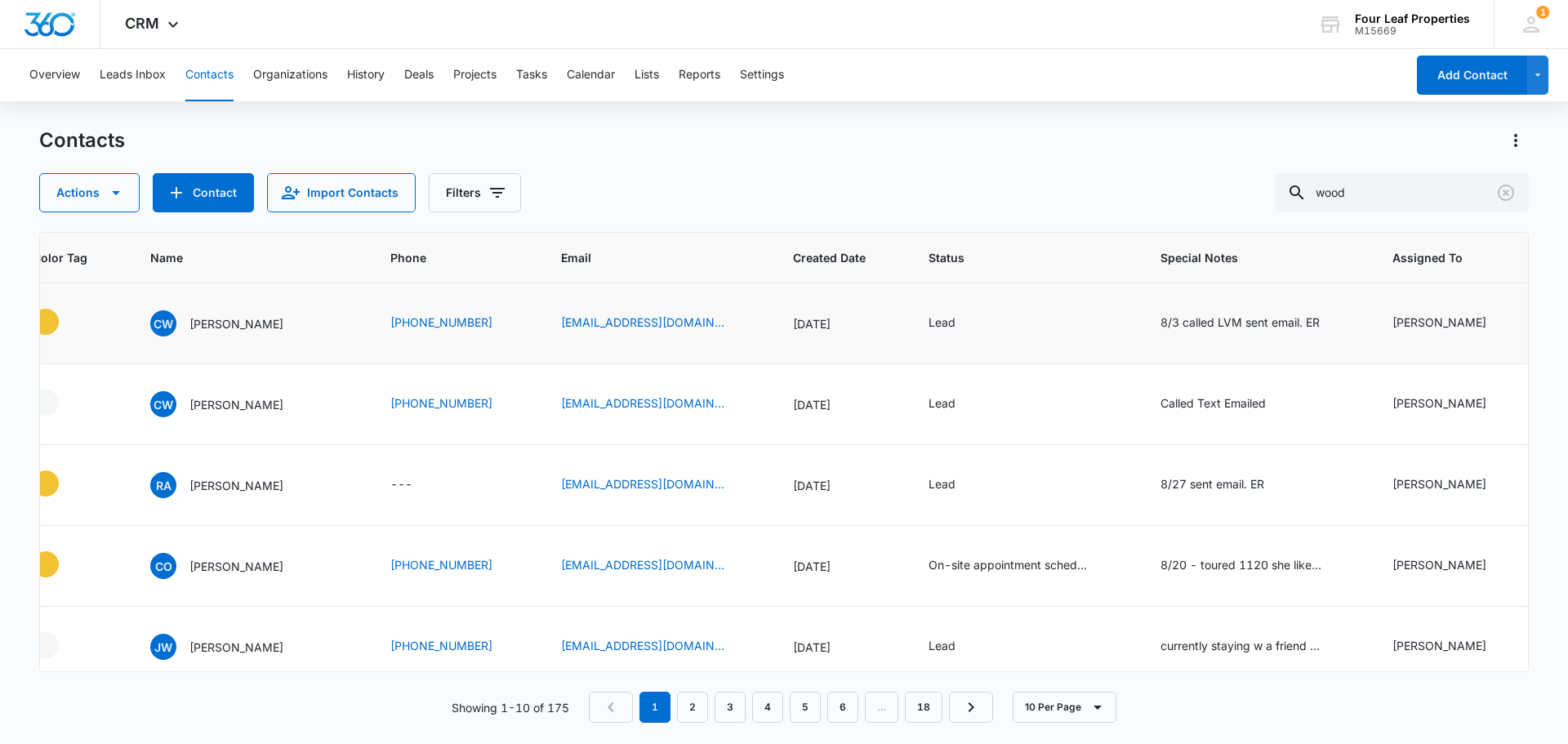
scroll to position [0, 0]
